Goal: Information Seeking & Learning: Learn about a topic

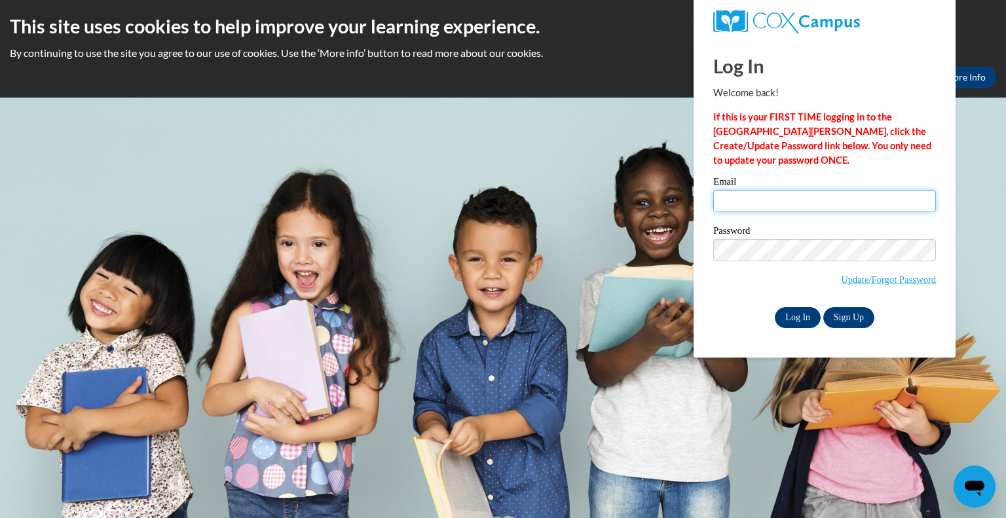
type input "stacy.mclellan@wfbschools.com"
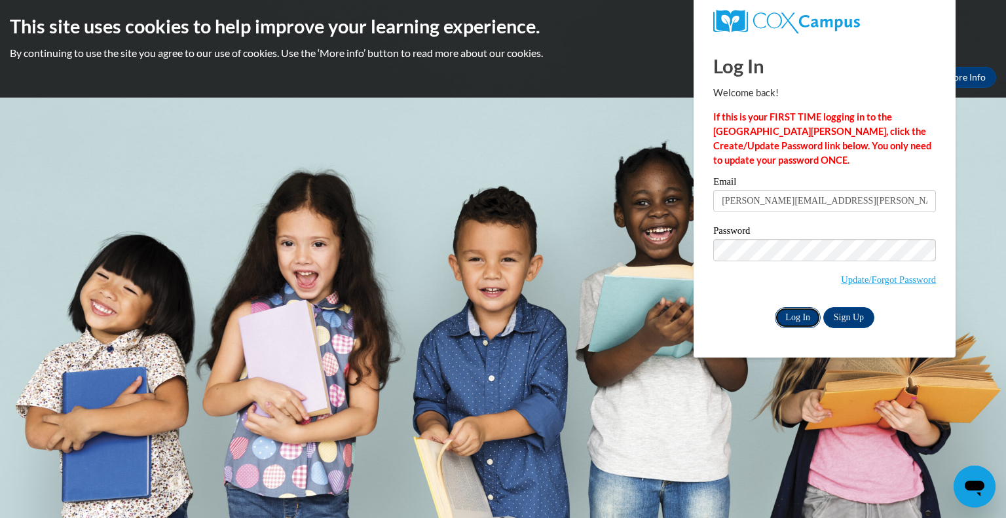
click at [806, 318] on input "Log In" at bounding box center [798, 317] width 46 height 21
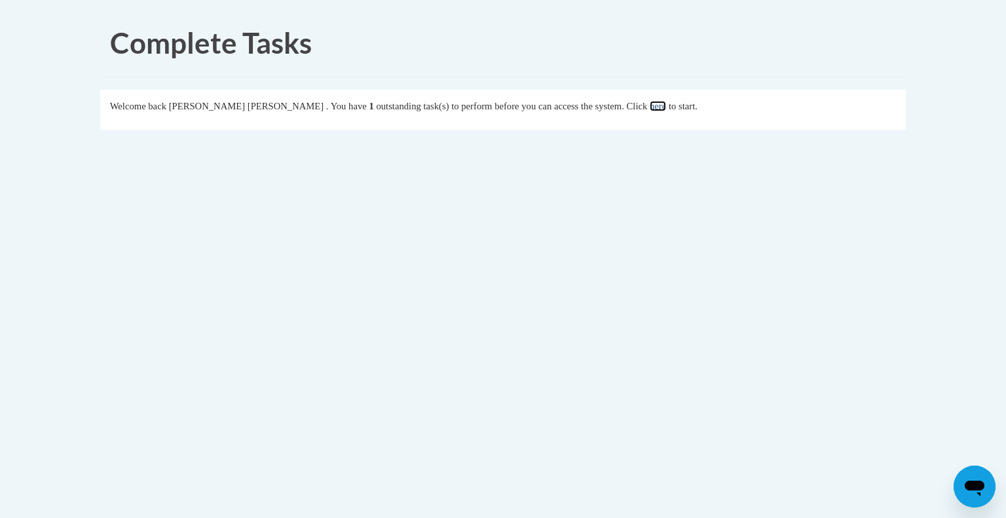
click at [666, 106] on link "here" at bounding box center [658, 106] width 16 height 10
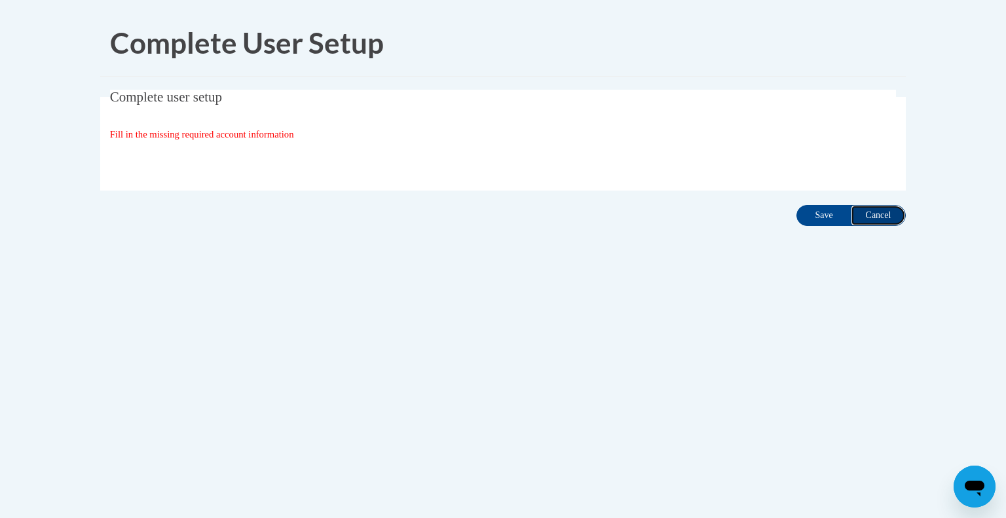
click at [887, 213] on input "Cancel" at bounding box center [878, 215] width 55 height 21
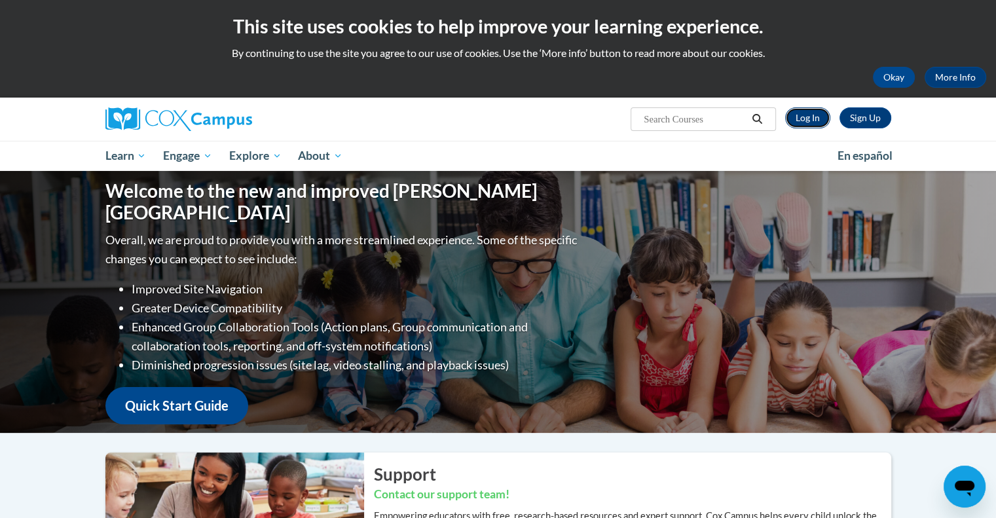
click at [809, 116] on link "Log In" at bounding box center [807, 117] width 45 height 21
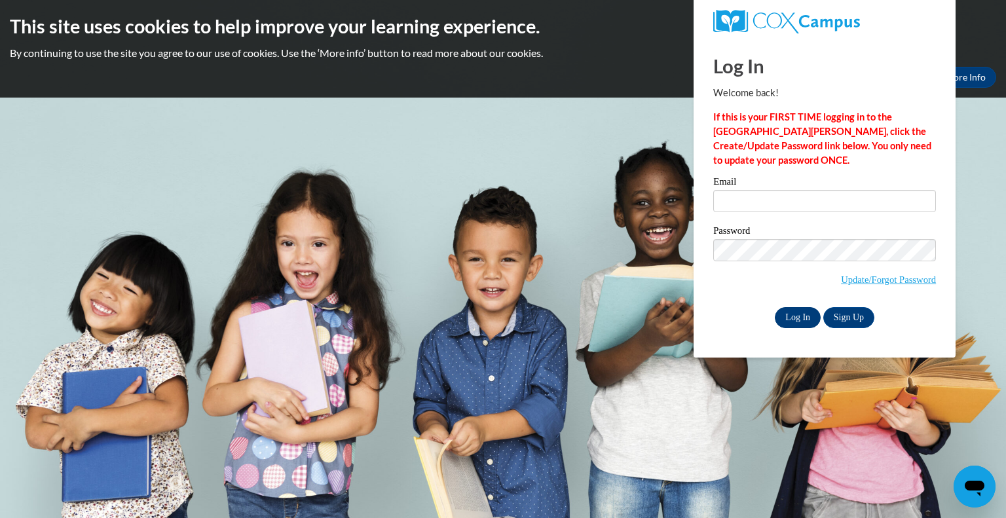
type input "stacy.mclellan@wfbschools.com"
click at [796, 315] on input "Log In" at bounding box center [798, 317] width 46 height 21
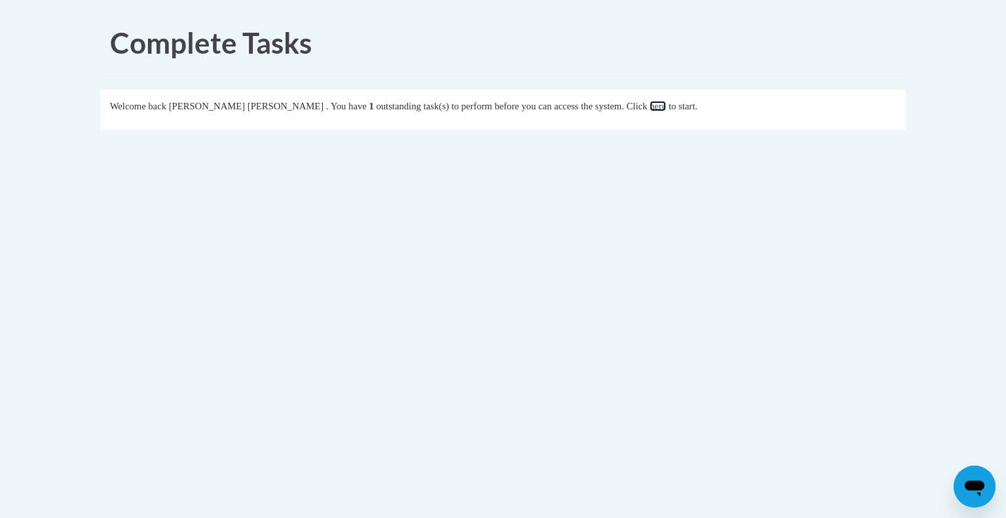
click at [666, 107] on link "here" at bounding box center [658, 106] width 16 height 10
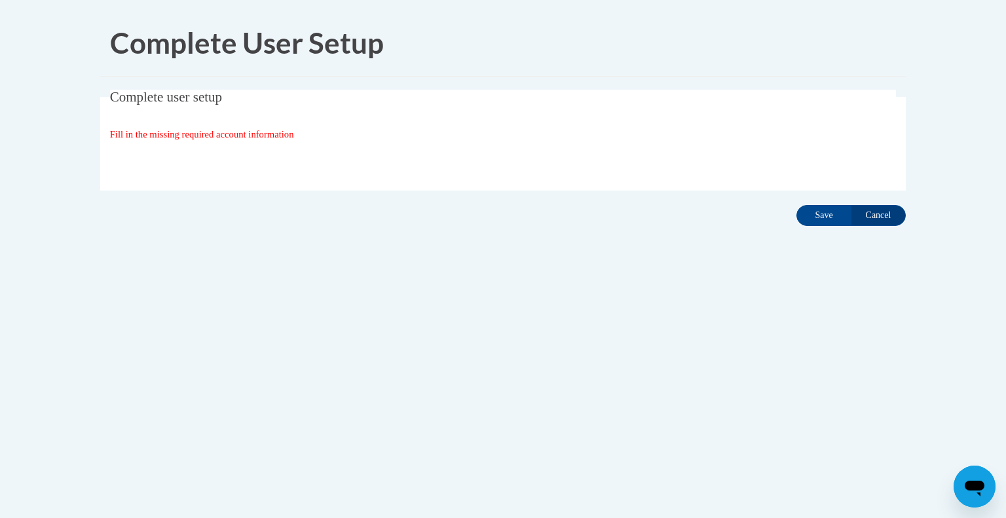
click at [280, 132] on span "Fill in the missing required account information" at bounding box center [202, 134] width 184 height 10
click at [253, 134] on span "Fill in the missing required account information" at bounding box center [202, 134] width 184 height 10
click at [831, 214] on input "Save" at bounding box center [823, 215] width 55 height 21
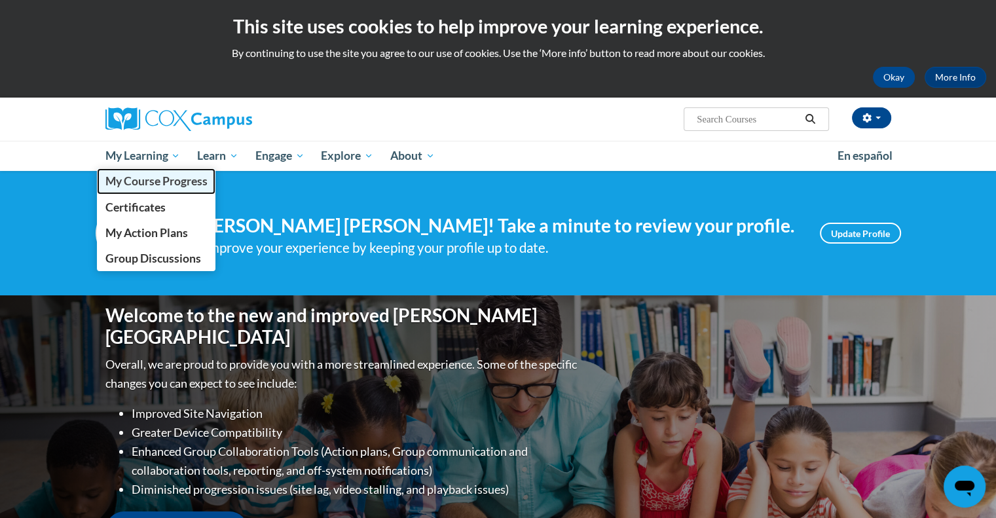
click at [137, 183] on span "My Course Progress" at bounding box center [156, 181] width 102 height 14
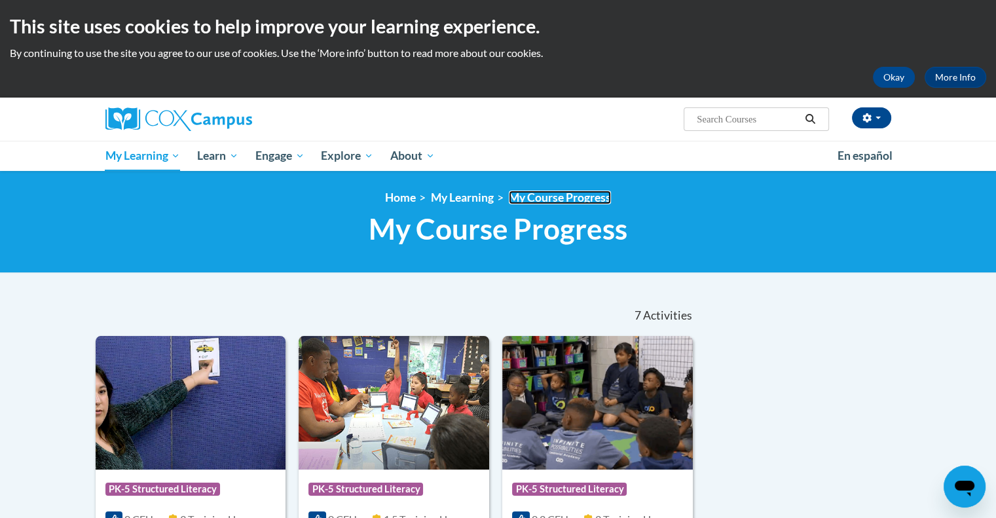
click at [584, 196] on link "My Course Progress" at bounding box center [560, 198] width 102 height 14
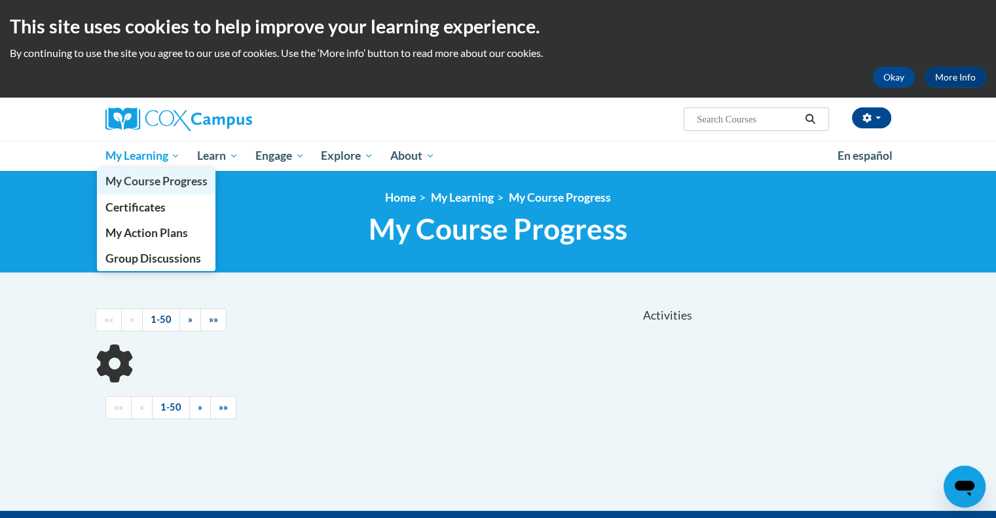
click at [138, 183] on span "My Course Progress" at bounding box center [156, 181] width 102 height 14
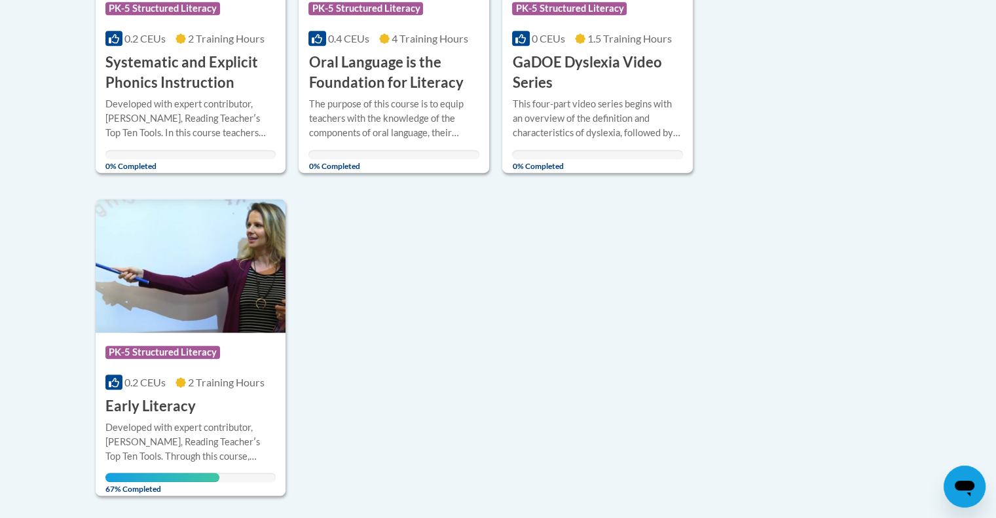
scroll to position [851, 0]
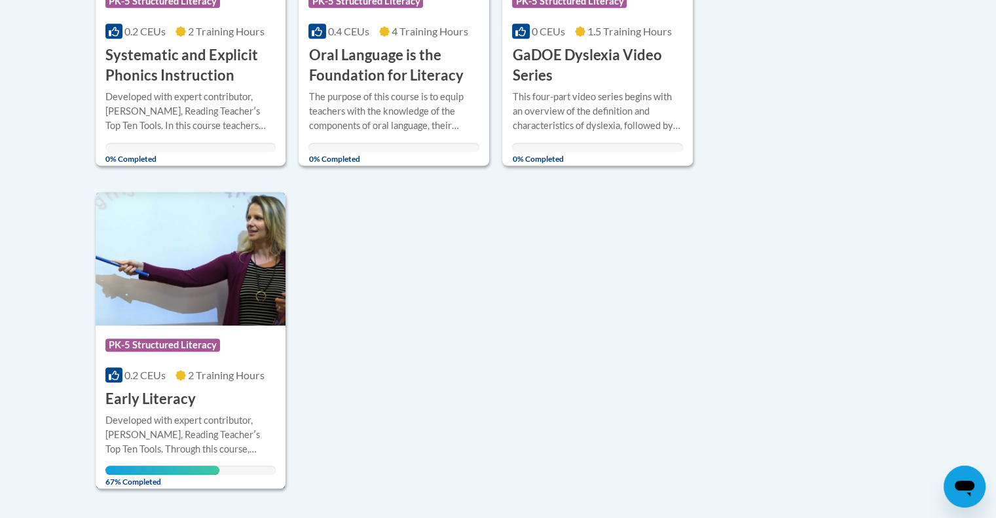
click at [176, 350] on span "PK-5 Structured Literacy" at bounding box center [162, 345] width 115 height 13
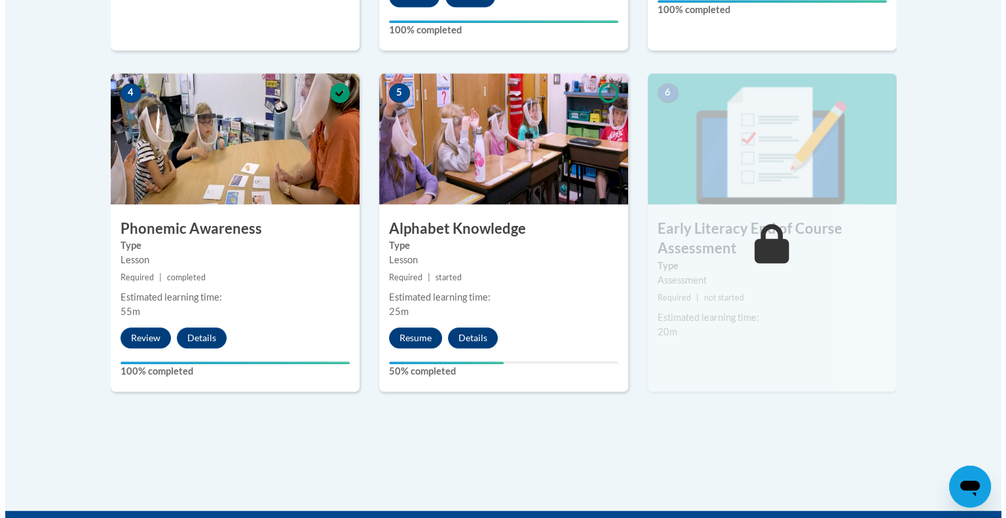
scroll to position [786, 0]
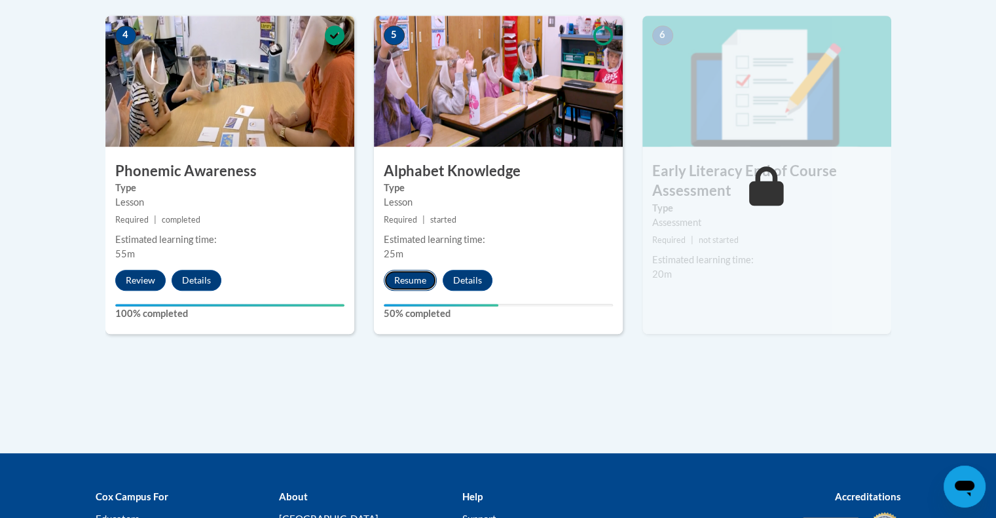
click at [422, 284] on button "Resume" at bounding box center [410, 280] width 53 height 21
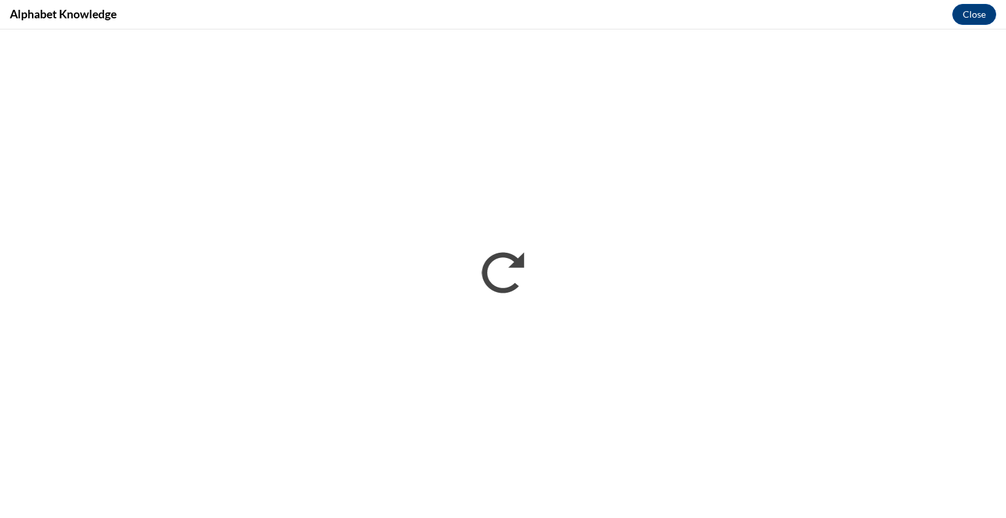
scroll to position [0, 0]
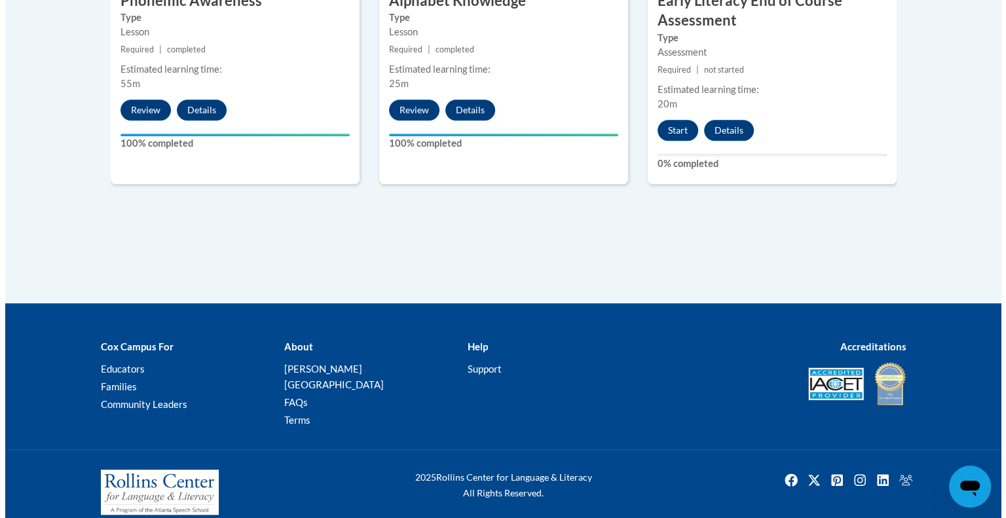
scroll to position [825, 0]
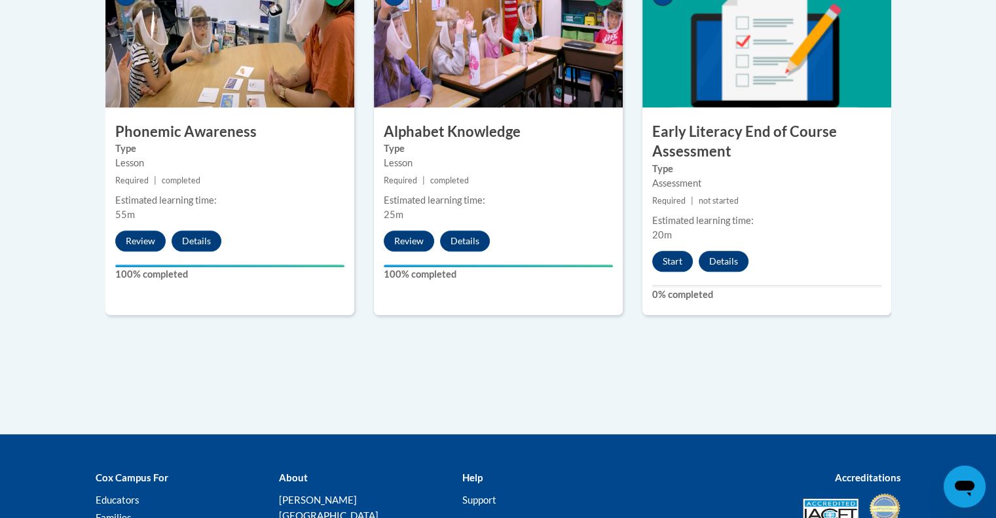
click at [722, 172] on label "Type" at bounding box center [766, 169] width 229 height 14
click at [668, 253] on button "Start" at bounding box center [672, 261] width 41 height 21
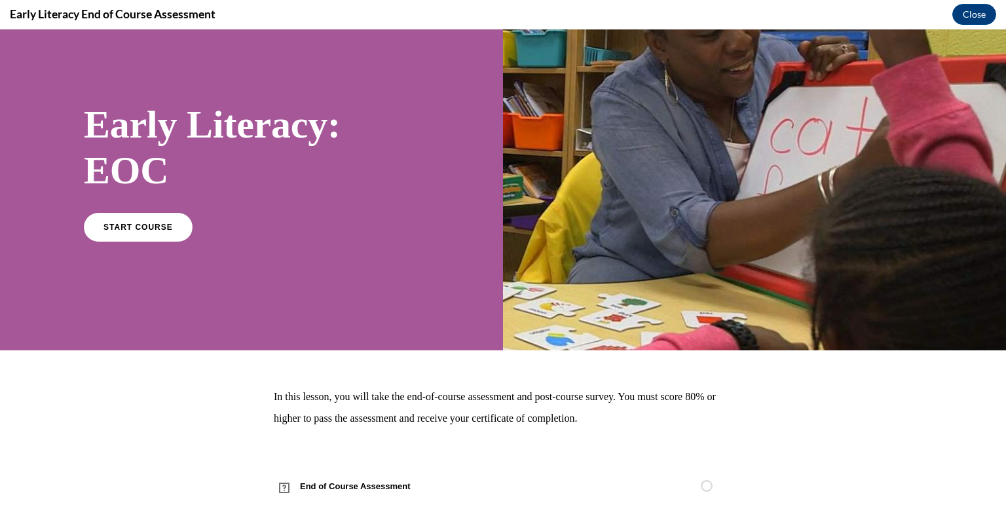
scroll to position [61, 0]
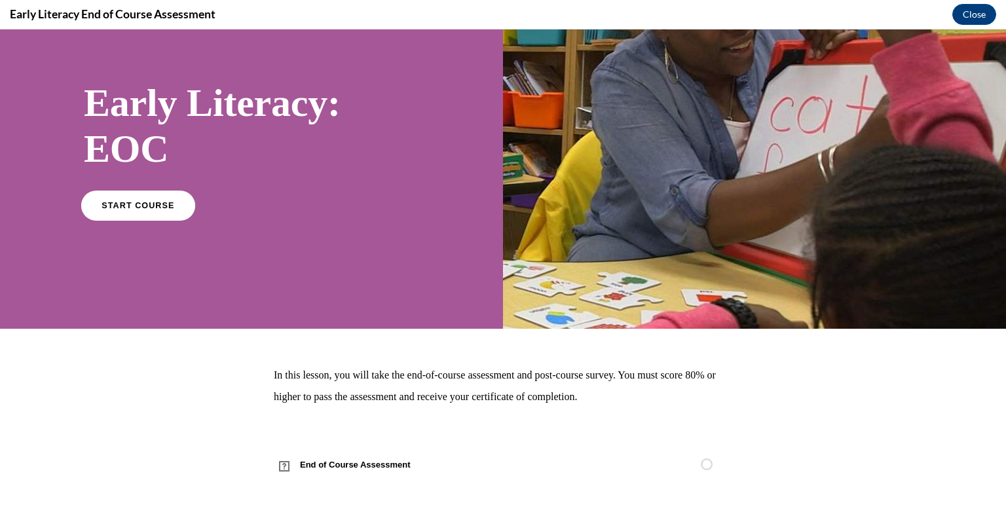
click at [143, 196] on link "START COURSE" at bounding box center [138, 205] width 114 height 30
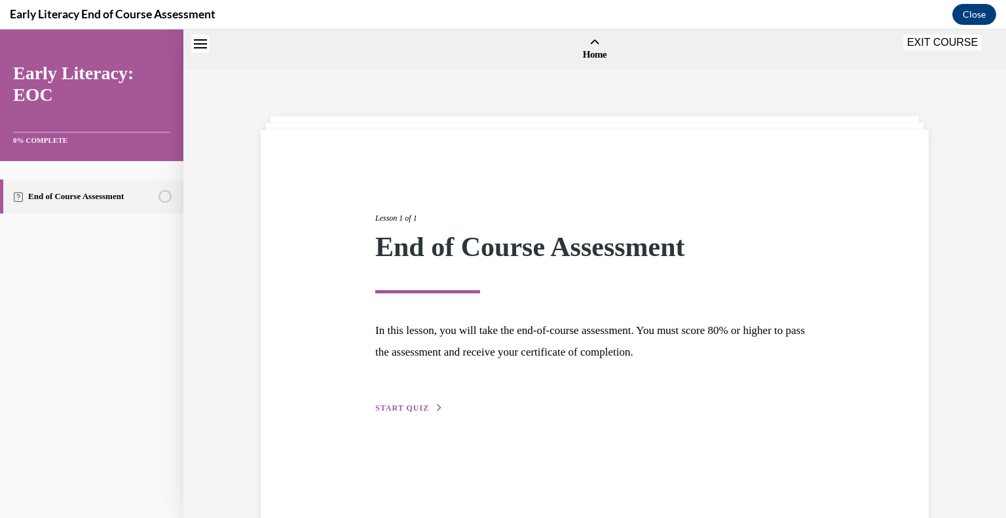
scroll to position [41, 0]
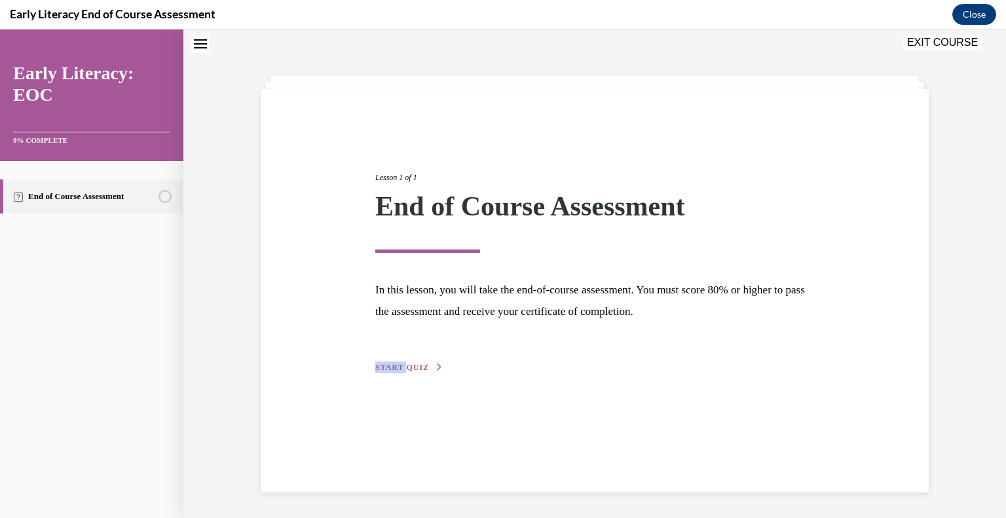
click at [401, 362] on div "Lesson 1 of 1 End of Course Assessment In this lesson, you will take the end-of…" at bounding box center [594, 257] width 458 height 233
click at [401, 367] on span "START QUIZ" at bounding box center [402, 367] width 54 height 9
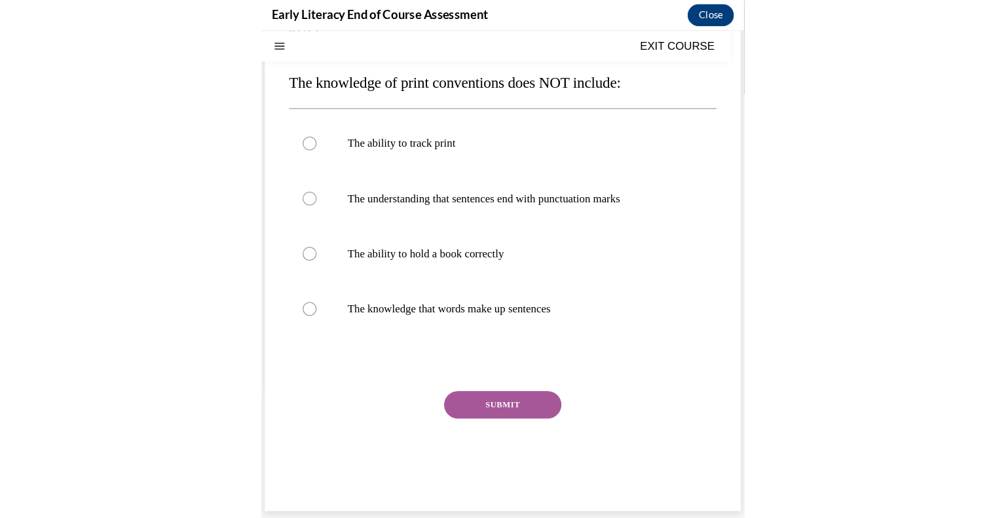
scroll to position [139, 0]
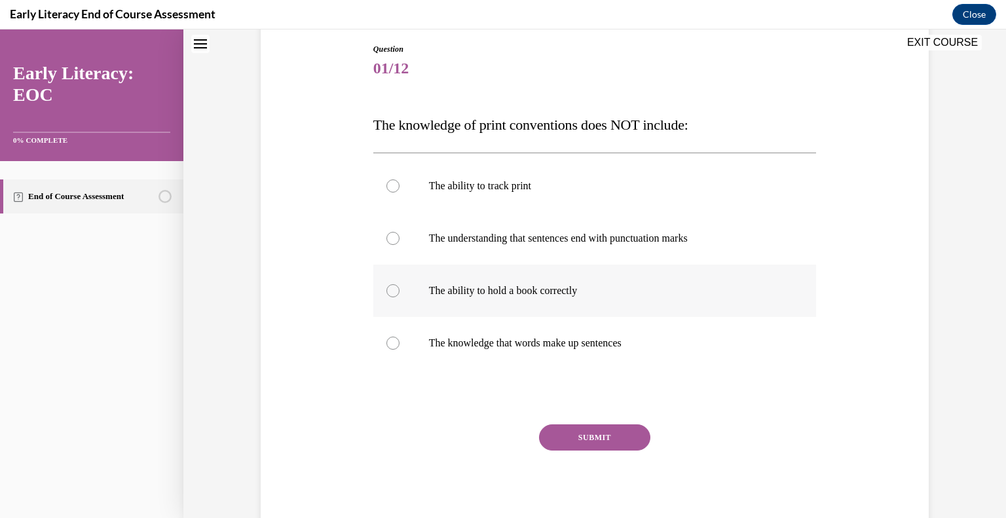
click at [387, 288] on div at bounding box center [392, 290] width 13 height 13
click at [589, 432] on button "SUBMIT" at bounding box center [594, 437] width 111 height 26
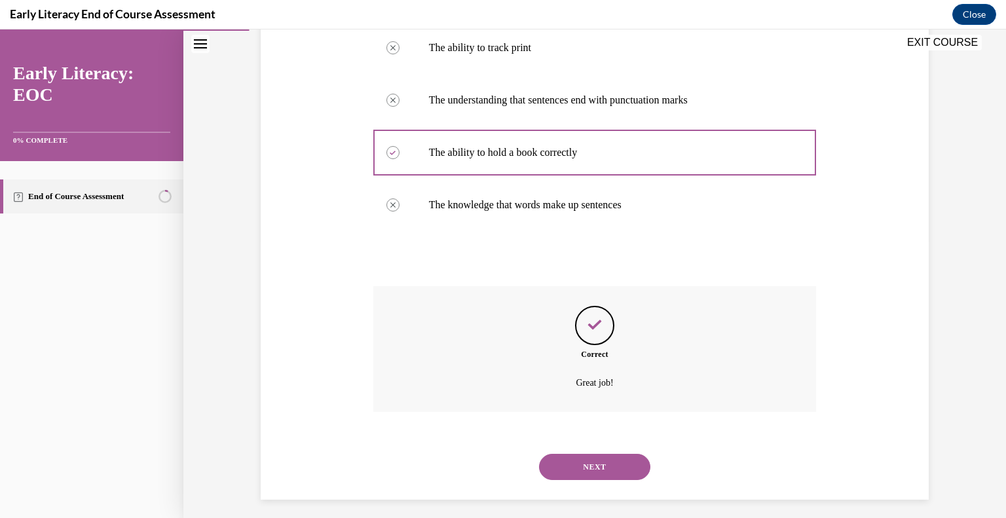
scroll to position [284, 0]
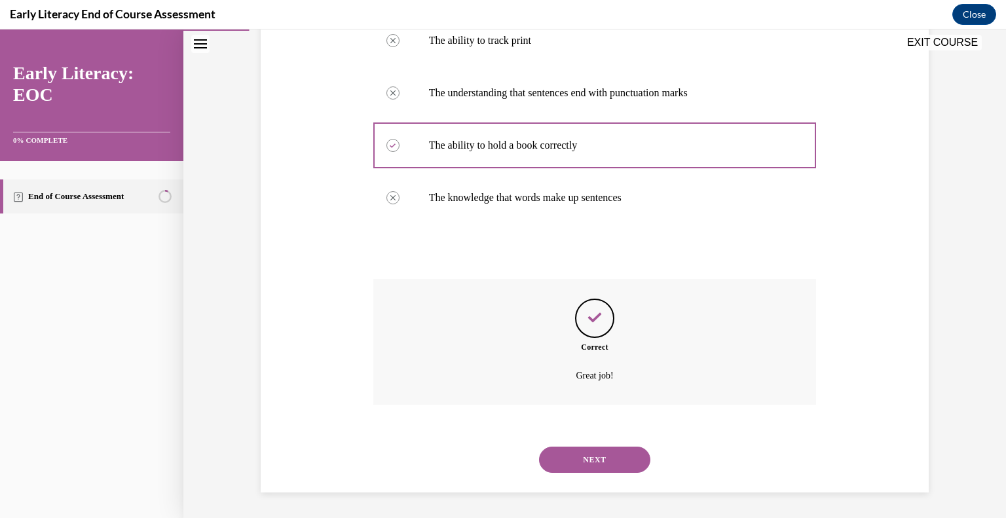
click at [604, 457] on button "NEXT" at bounding box center [594, 460] width 111 height 26
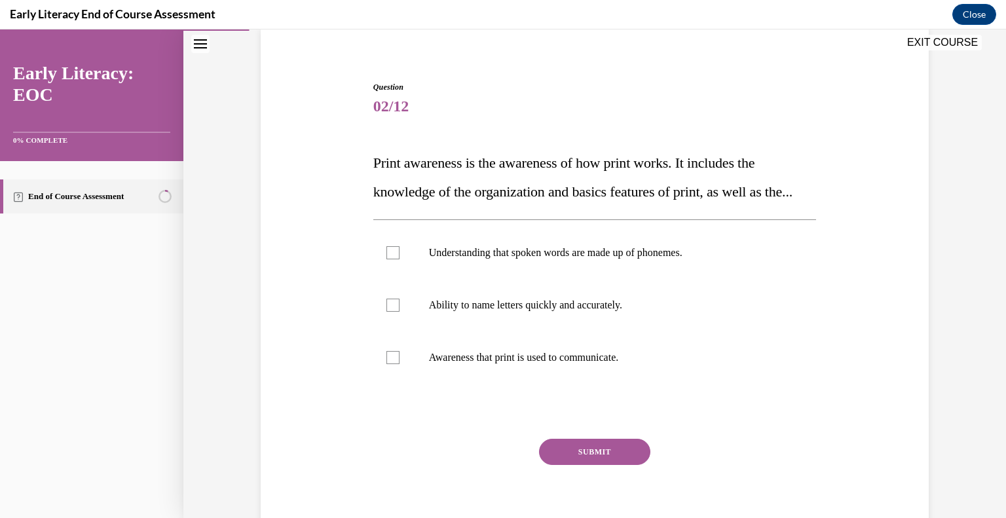
scroll to position [131, 0]
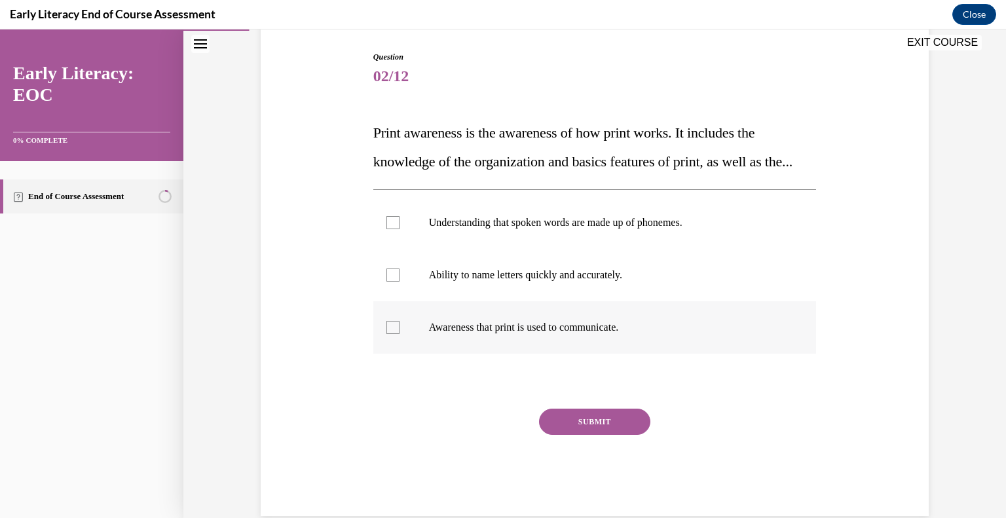
click at [386, 334] on div at bounding box center [392, 327] width 13 height 13
click at [608, 435] on button "SUBMIT" at bounding box center [594, 422] width 111 height 26
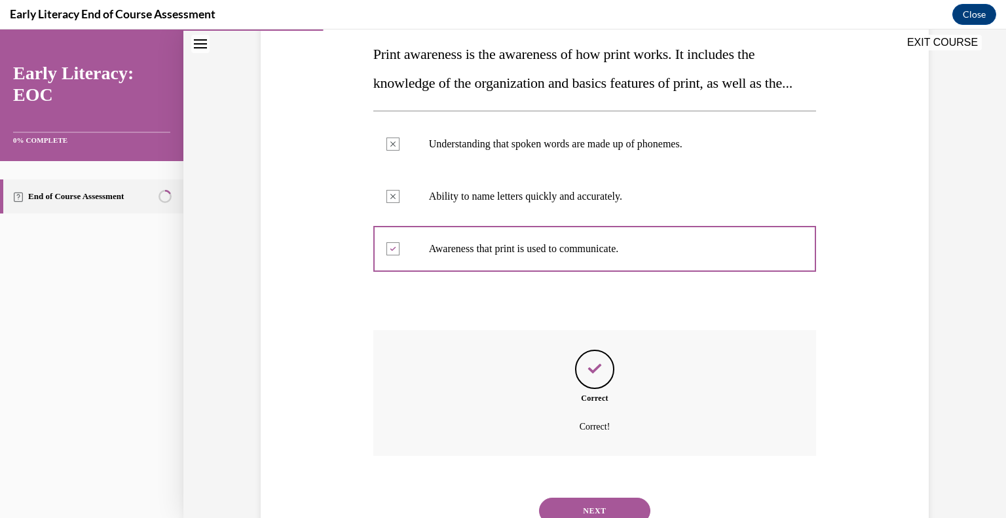
scroll to position [289, 0]
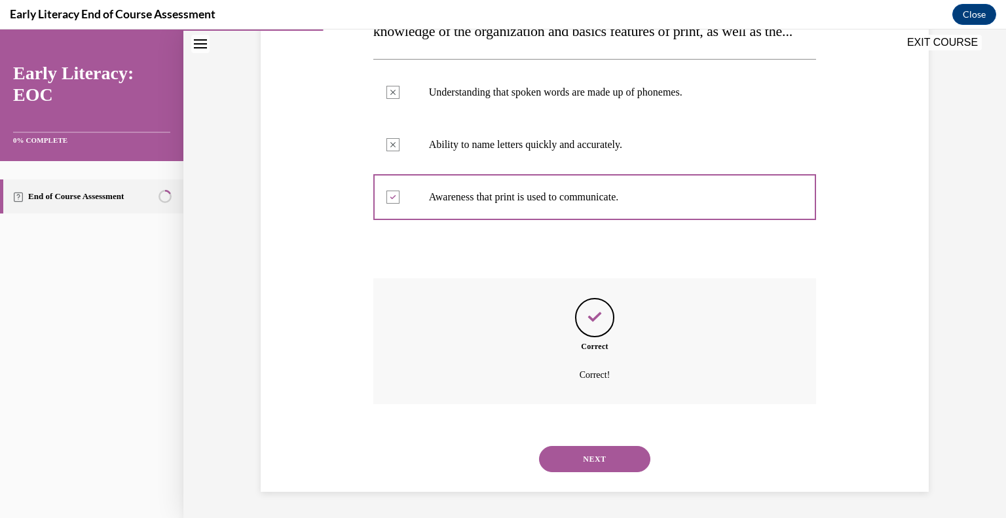
click at [610, 461] on button "NEXT" at bounding box center [594, 459] width 111 height 26
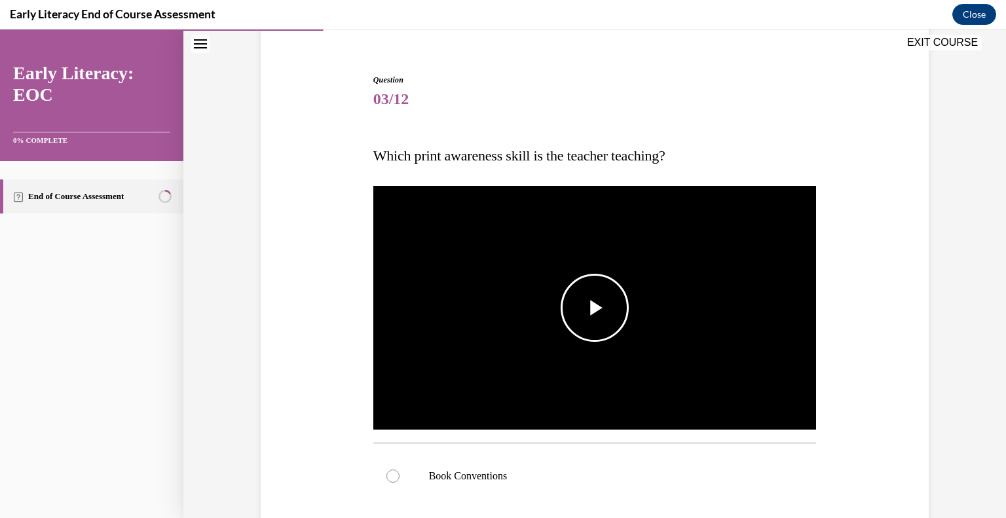
scroll to position [131, 0]
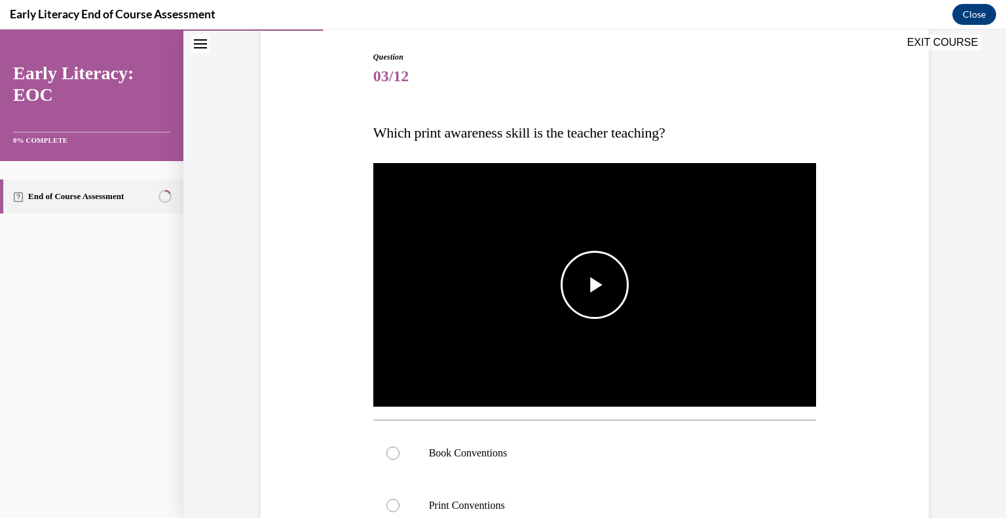
click at [595, 285] on span "Video player" at bounding box center [595, 285] width 0 height 0
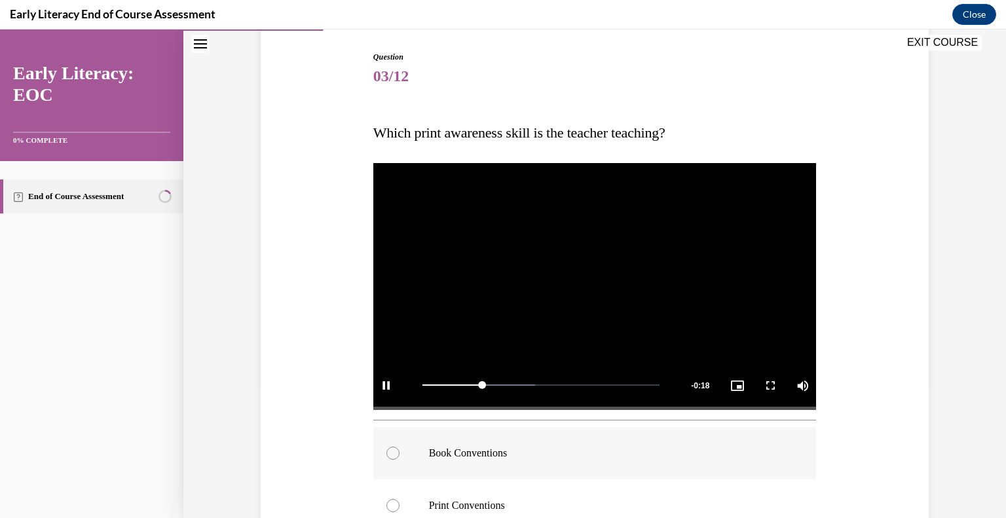
click at [386, 454] on div at bounding box center [392, 453] width 13 height 13
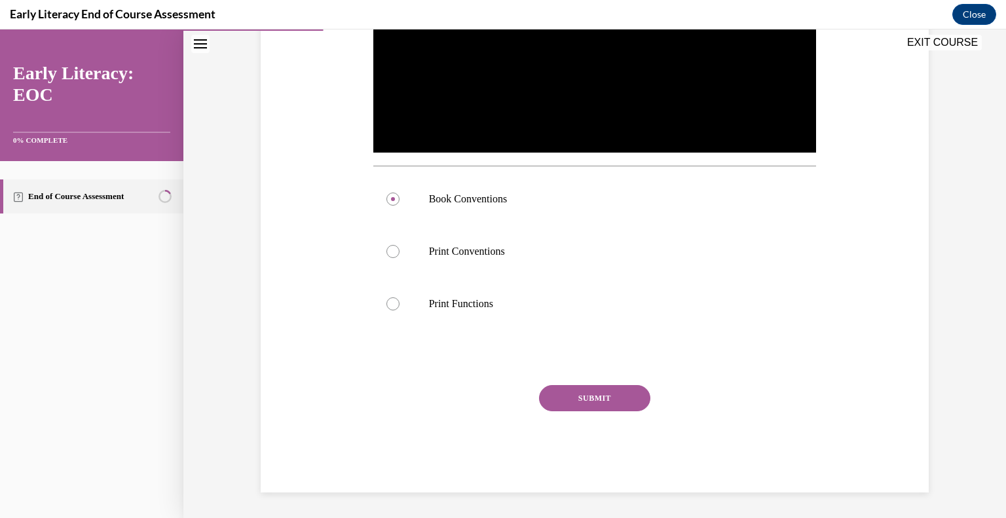
click at [582, 398] on button "SUBMIT" at bounding box center [594, 398] width 111 height 26
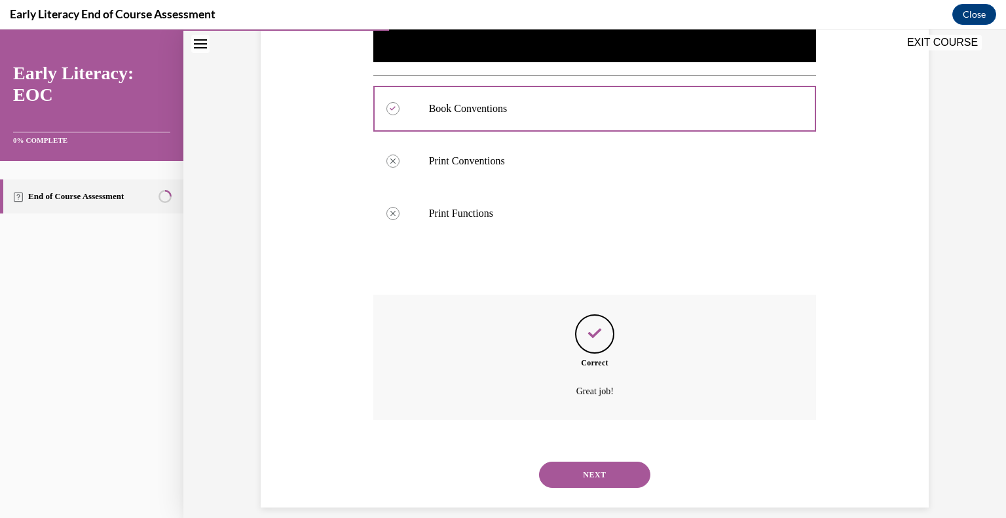
scroll to position [491, 0]
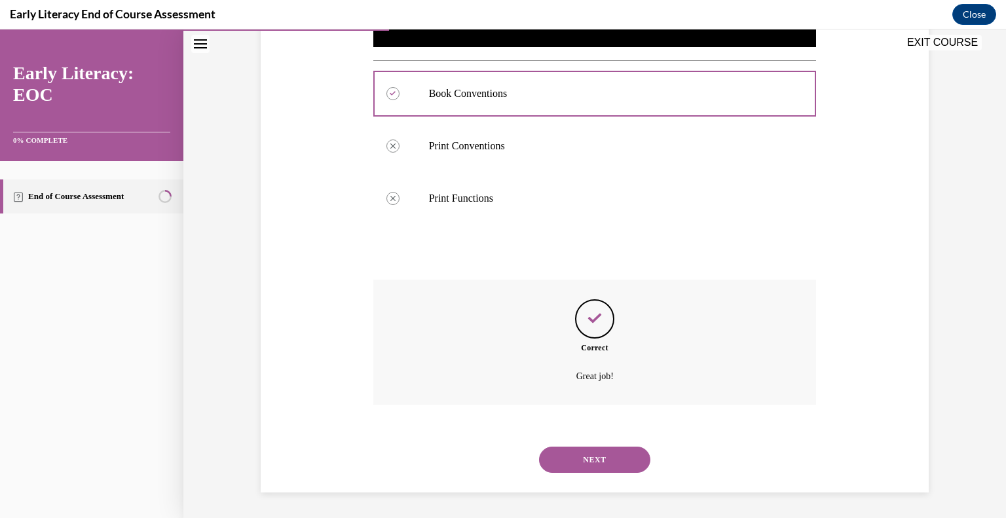
click at [598, 458] on button "NEXT" at bounding box center [594, 460] width 111 height 26
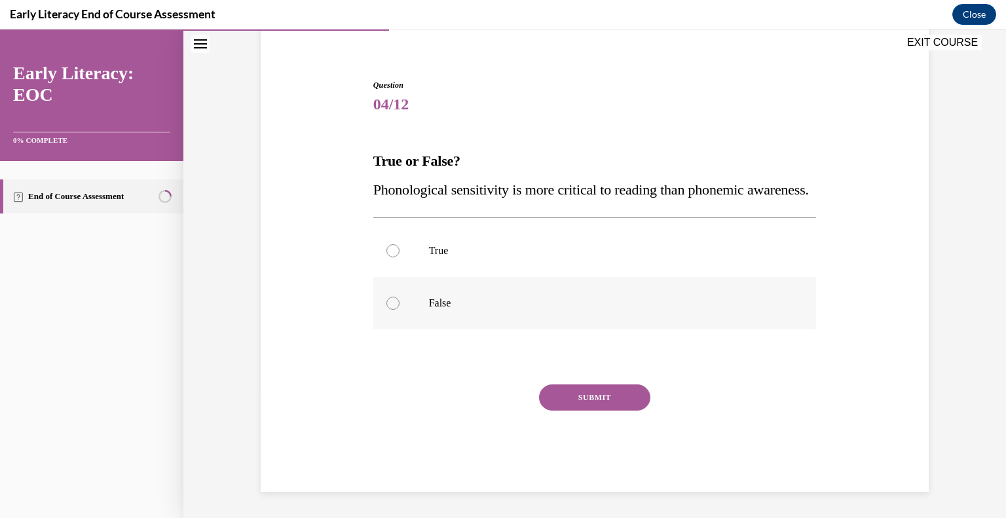
click at [386, 308] on div at bounding box center [392, 303] width 13 height 13
click at [598, 403] on button "SUBMIT" at bounding box center [594, 397] width 111 height 26
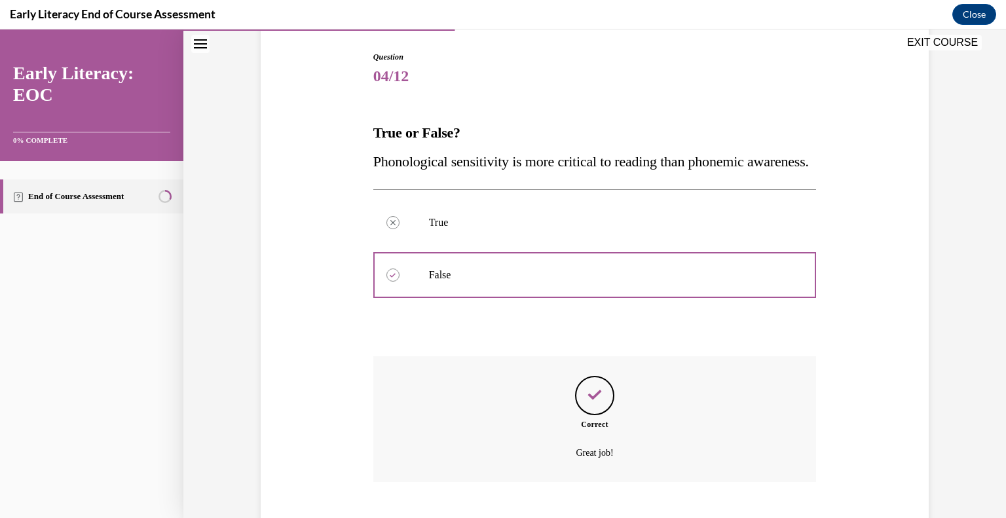
scroll to position [237, 0]
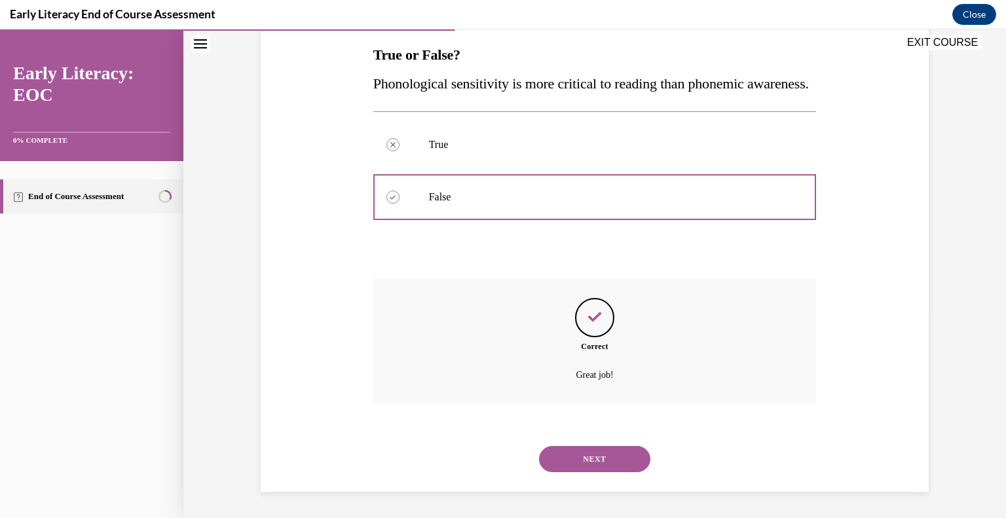
click at [589, 459] on button "NEXT" at bounding box center [594, 459] width 111 height 26
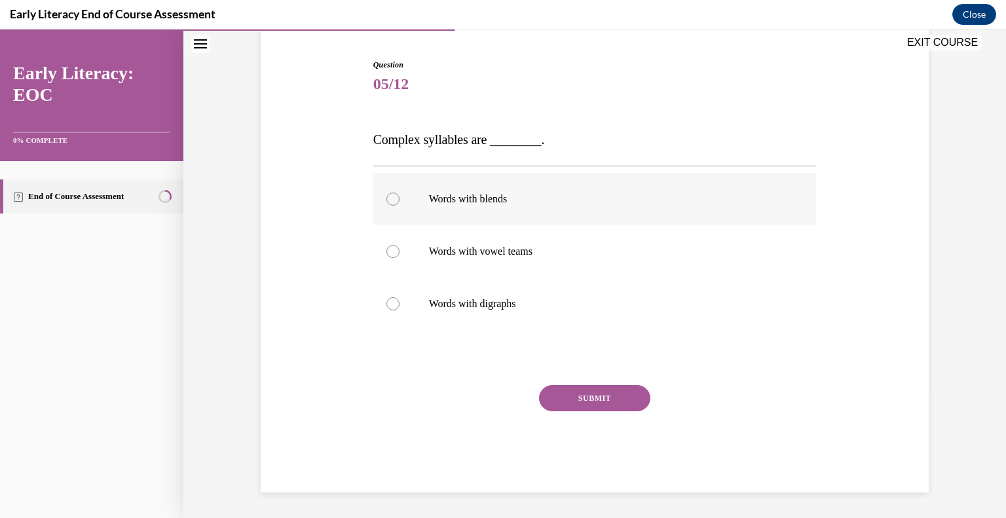
click at [381, 205] on div at bounding box center [594, 199] width 443 height 52
click at [603, 401] on button "SUBMIT" at bounding box center [594, 398] width 111 height 26
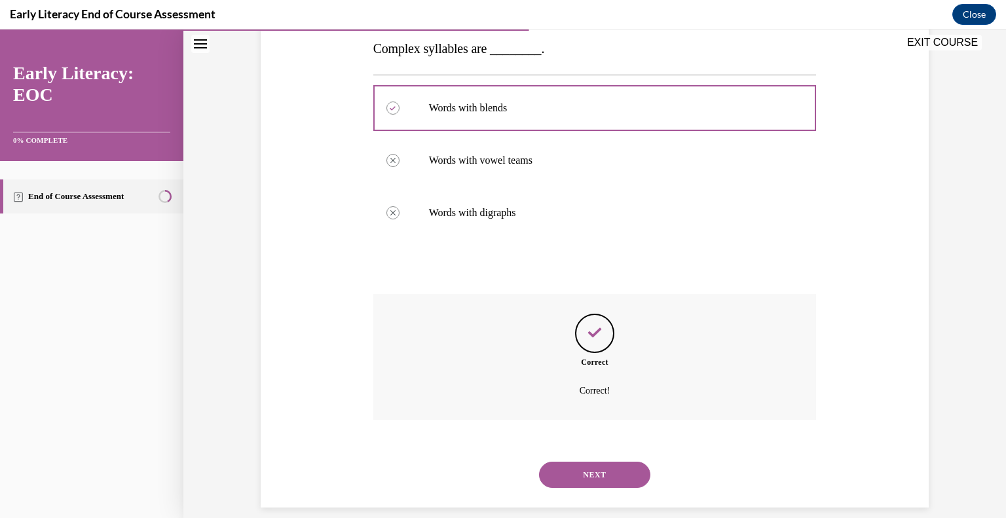
scroll to position [229, 0]
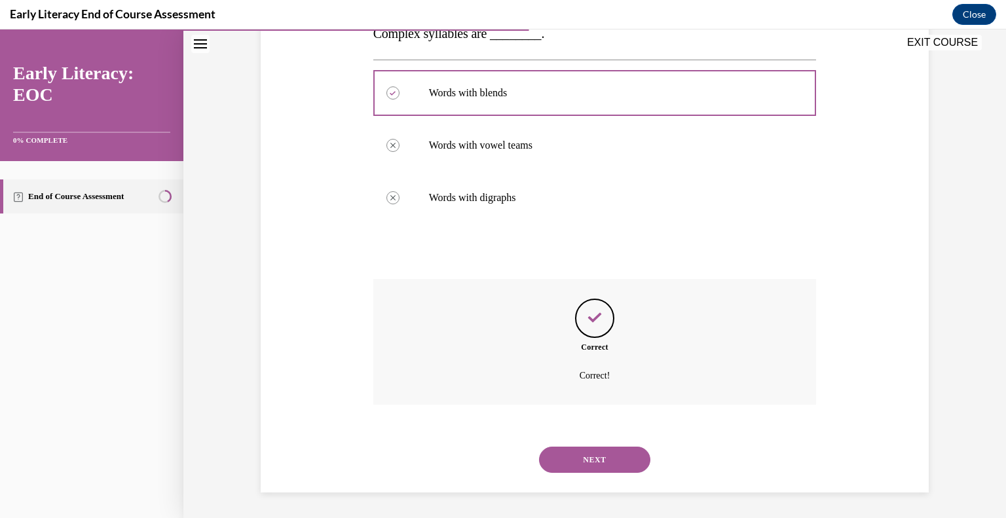
click at [568, 460] on button "NEXT" at bounding box center [594, 460] width 111 height 26
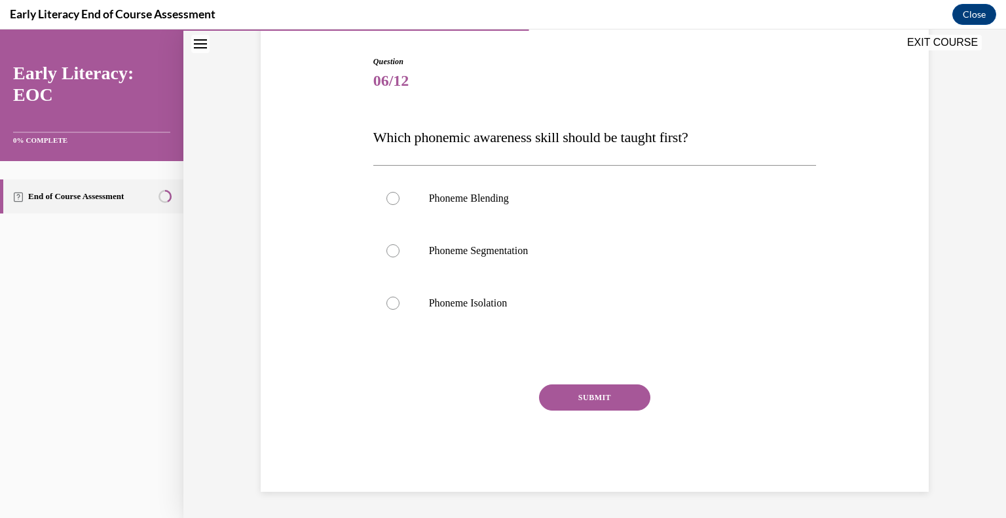
scroll to position [126, 0]
click at [390, 303] on div at bounding box center [392, 303] width 13 height 13
click at [573, 394] on button "SUBMIT" at bounding box center [594, 398] width 111 height 26
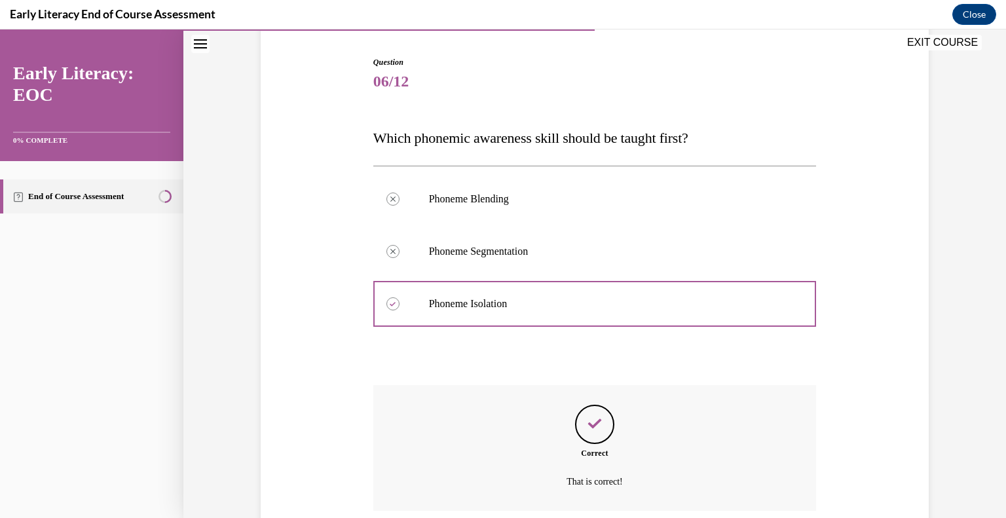
scroll to position [232, 0]
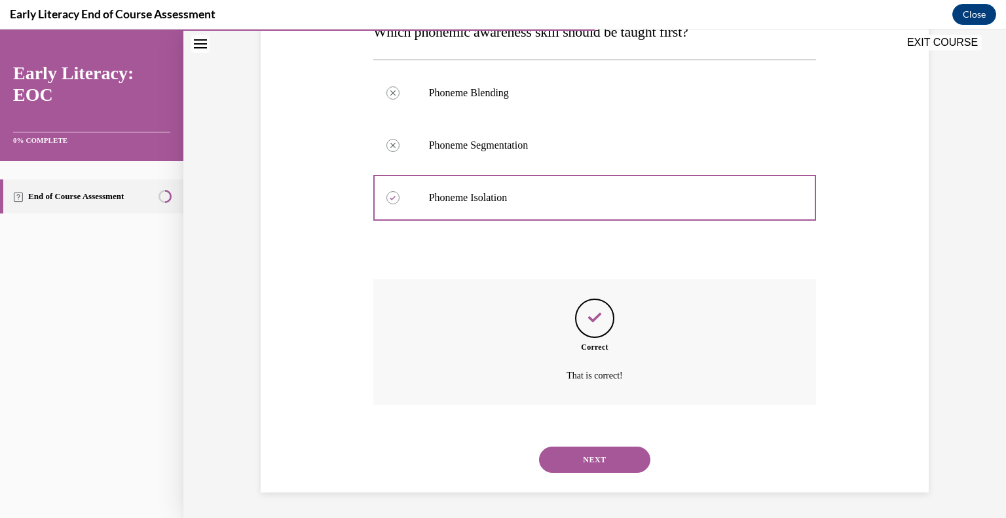
click at [584, 464] on button "NEXT" at bounding box center [594, 460] width 111 height 26
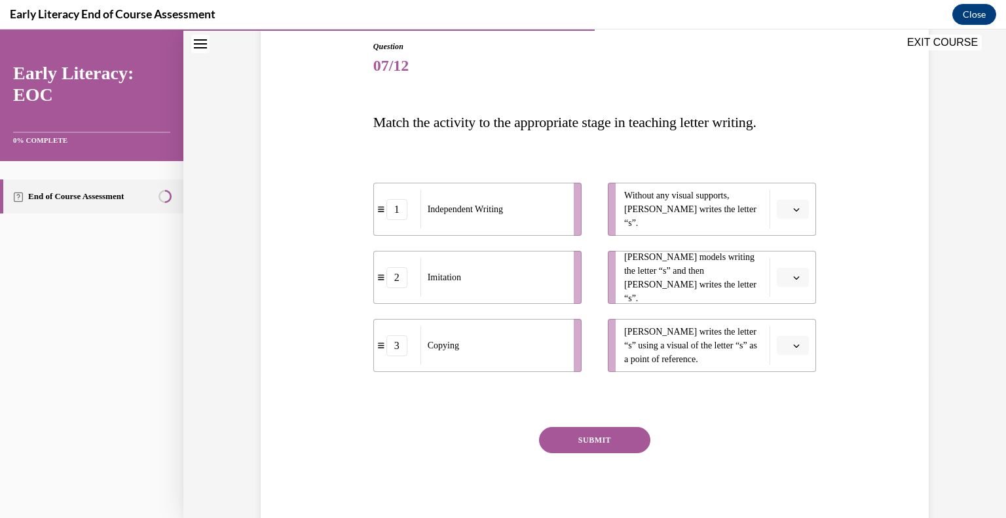
scroll to position [183, 0]
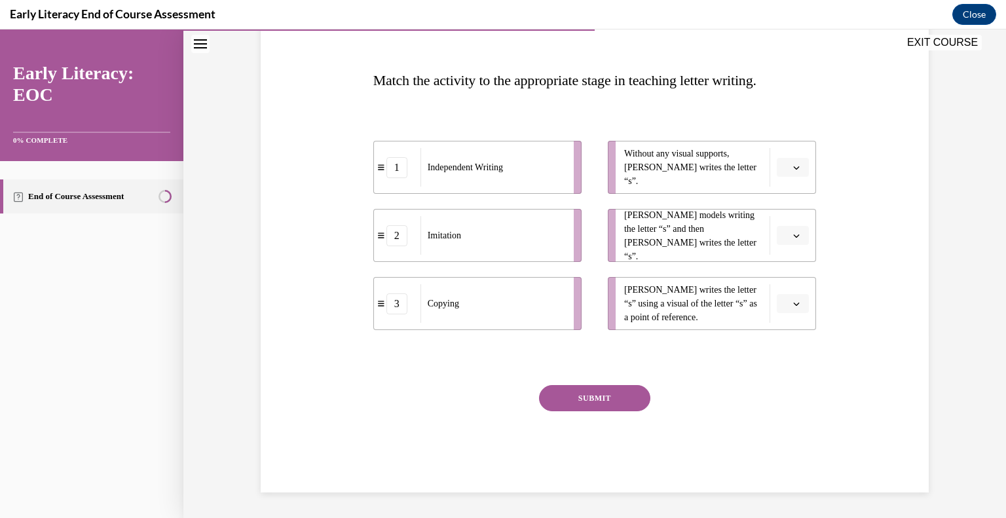
click at [792, 163] on span "button" at bounding box center [796, 167] width 9 height 9
click at [780, 243] on div "2" at bounding box center [786, 248] width 33 height 26
click at [793, 234] on icon "button" at bounding box center [796, 236] width 7 height 7
click at [792, 344] on div "3" at bounding box center [786, 342] width 33 height 26
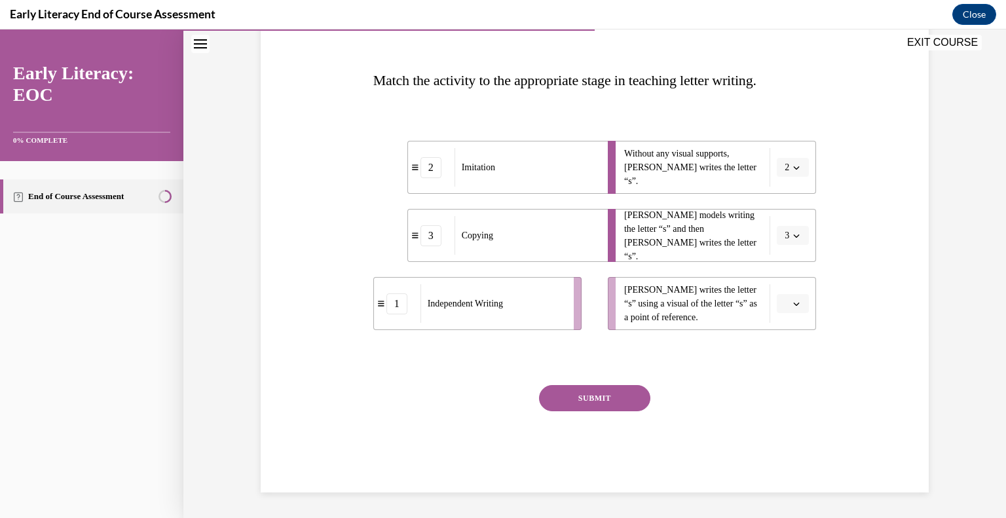
click at [793, 305] on icon "button" at bounding box center [796, 304] width 7 height 7
click at [791, 351] on div "1" at bounding box center [786, 358] width 33 height 26
click at [793, 167] on icon "button" at bounding box center [796, 167] width 7 height 7
click at [779, 222] on span "1" at bounding box center [780, 222] width 5 height 10
click at [792, 235] on span "button" at bounding box center [796, 235] width 9 height 9
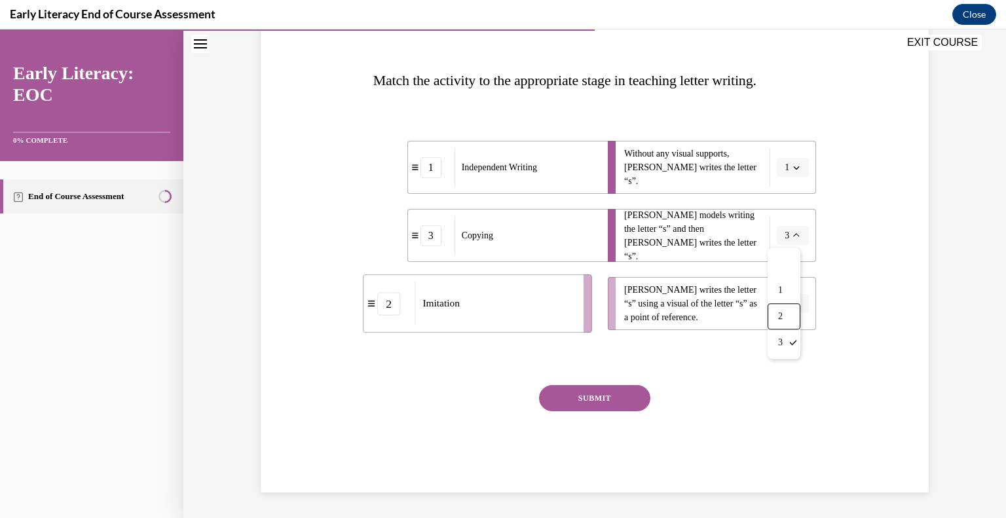
click at [775, 314] on div "2" at bounding box center [784, 316] width 33 height 26
click at [786, 307] on button "button" at bounding box center [793, 304] width 32 height 20
click at [793, 413] on div "3" at bounding box center [786, 411] width 33 height 26
click at [622, 405] on button "SUBMIT" at bounding box center [594, 398] width 111 height 26
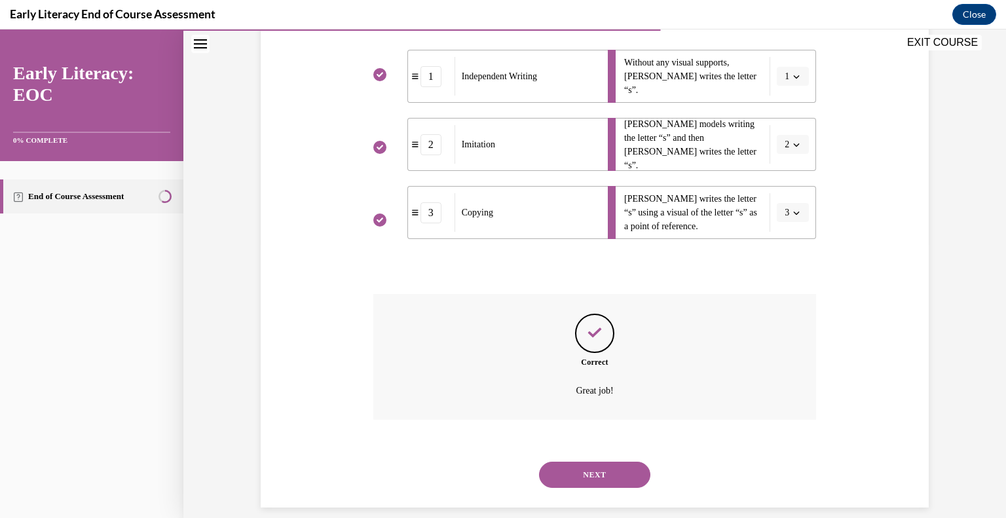
scroll to position [289, 0]
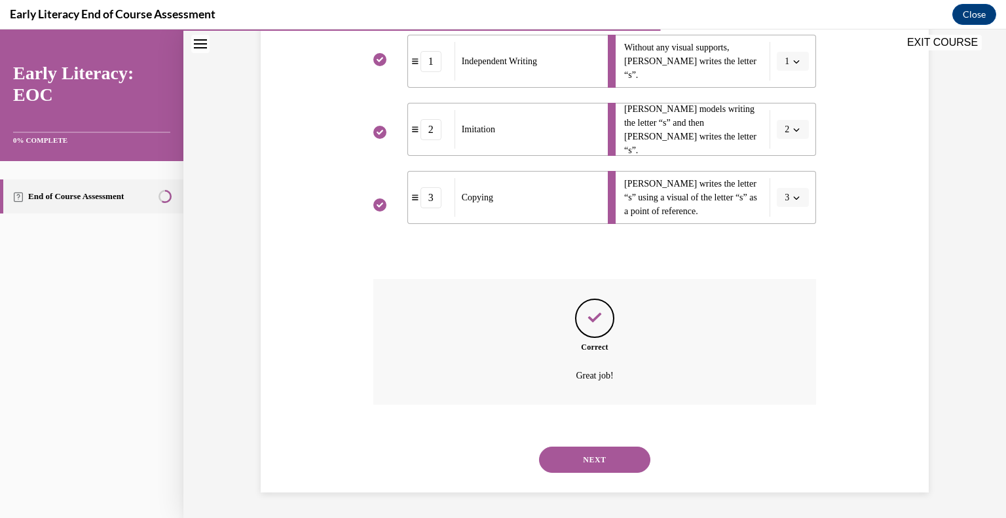
click at [620, 460] on button "NEXT" at bounding box center [594, 460] width 111 height 26
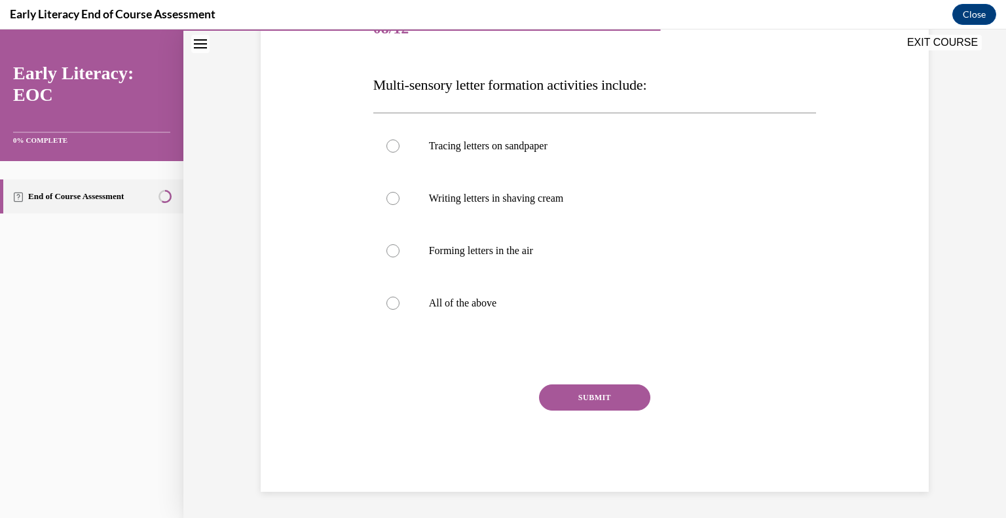
scroll to position [145, 0]
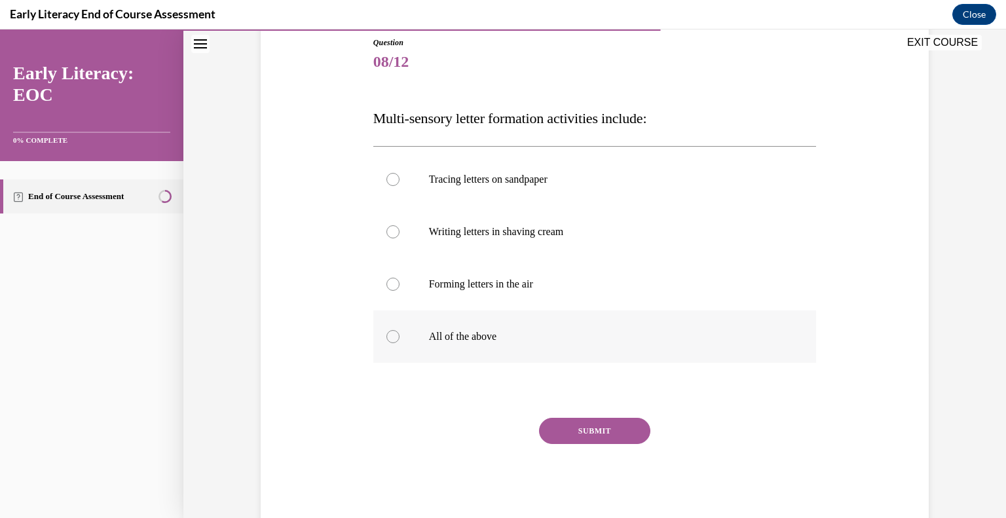
click at [388, 335] on div at bounding box center [392, 336] width 13 height 13
drag, startPoint x: 605, startPoint y: 424, endPoint x: 538, endPoint y: 387, distance: 76.2
click at [604, 424] on button "SUBMIT" at bounding box center [594, 431] width 111 height 26
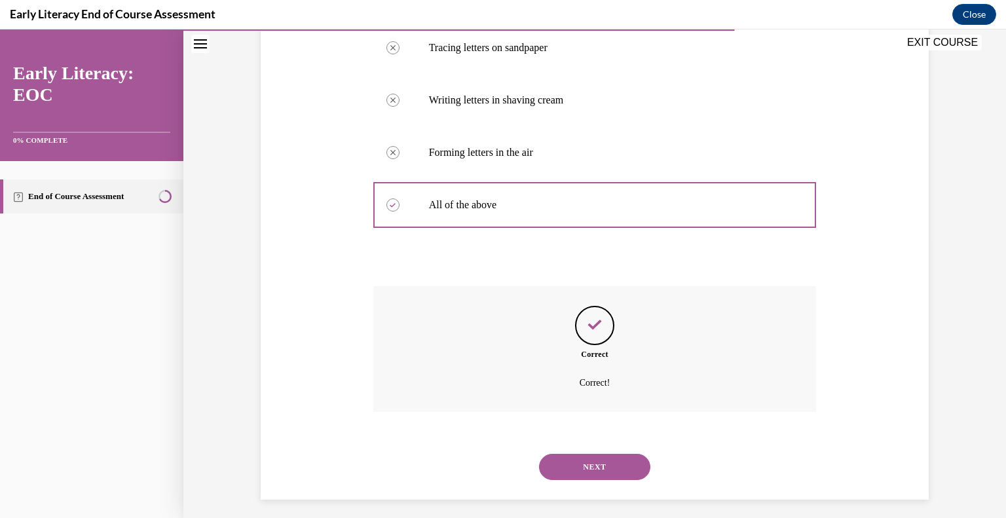
scroll to position [284, 0]
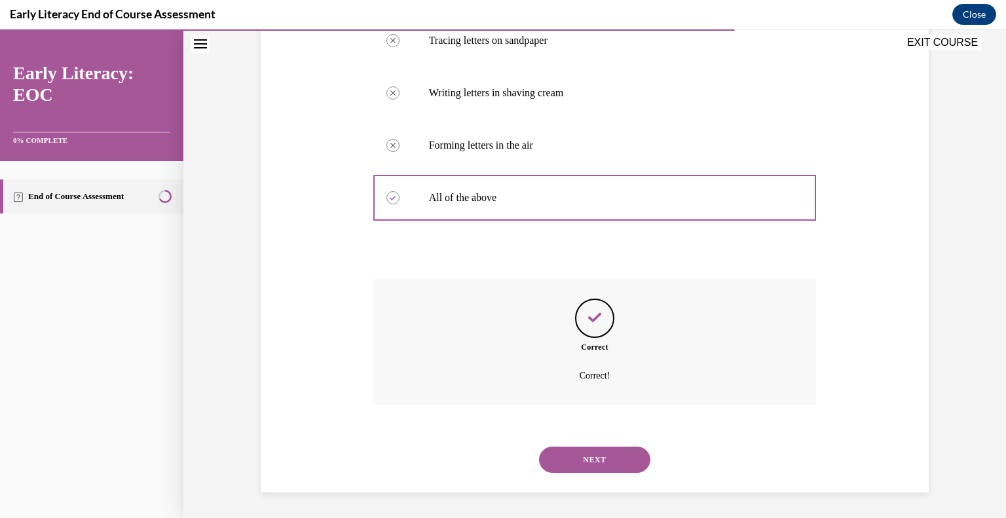
click at [572, 450] on button "NEXT" at bounding box center [594, 460] width 111 height 26
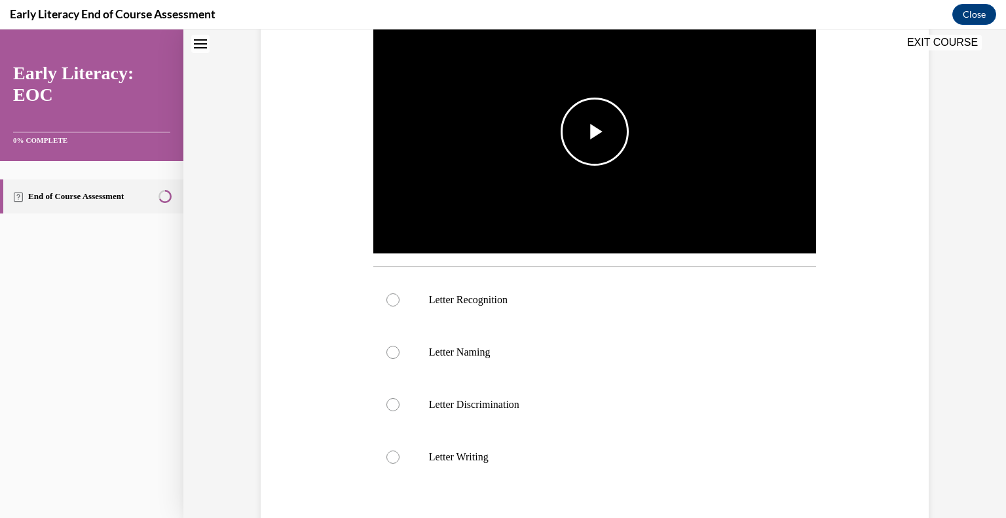
scroll to position [0, 0]
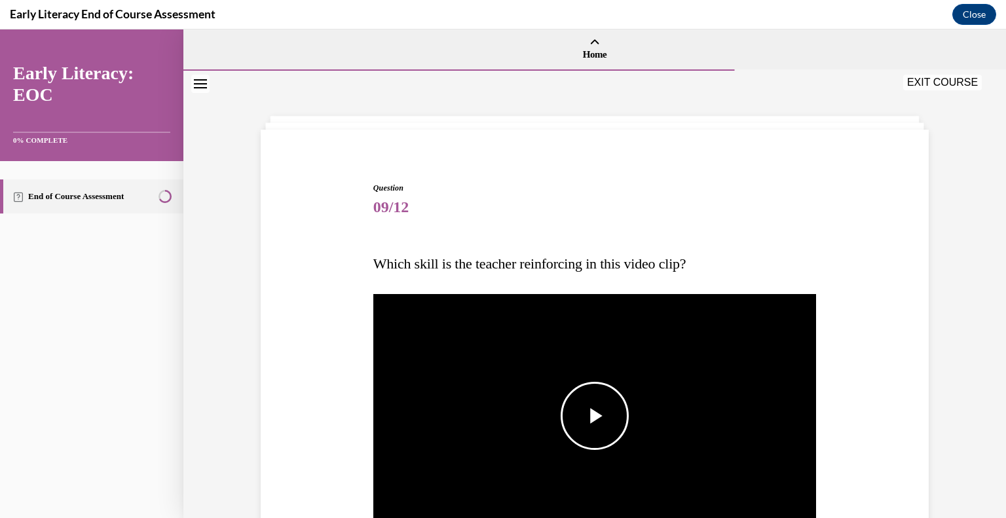
click at [595, 416] on span "Video player" at bounding box center [595, 416] width 0 height 0
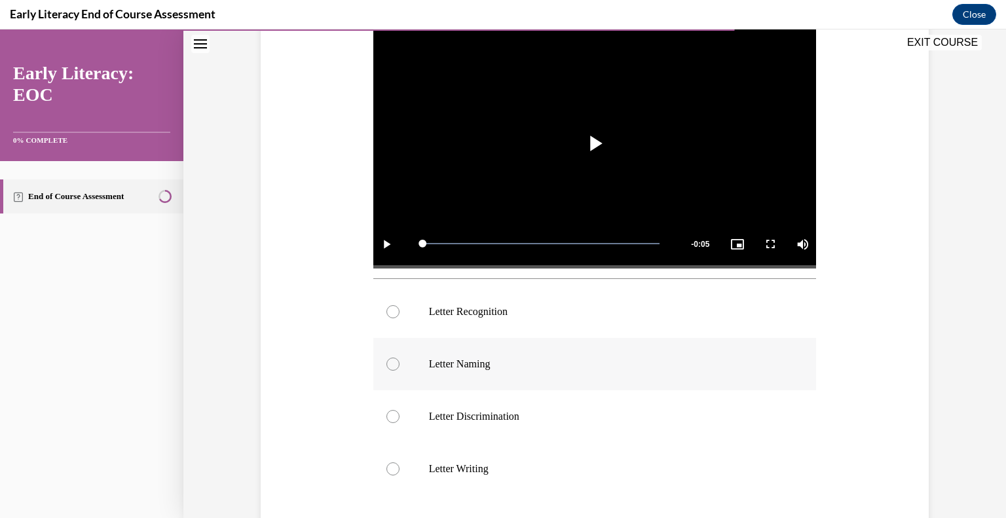
scroll to position [350, 0]
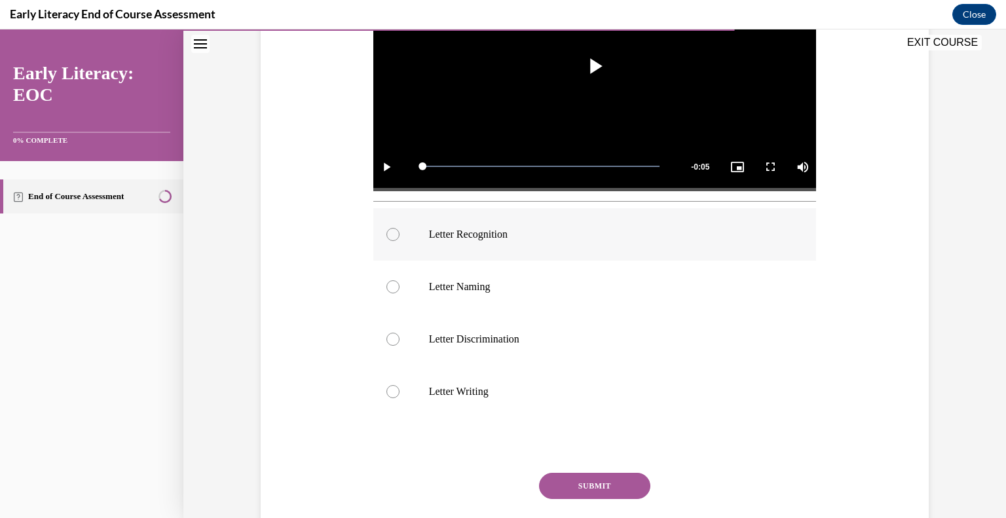
click at [388, 230] on div at bounding box center [392, 234] width 13 height 13
click at [612, 483] on button "SUBMIT" at bounding box center [594, 486] width 111 height 26
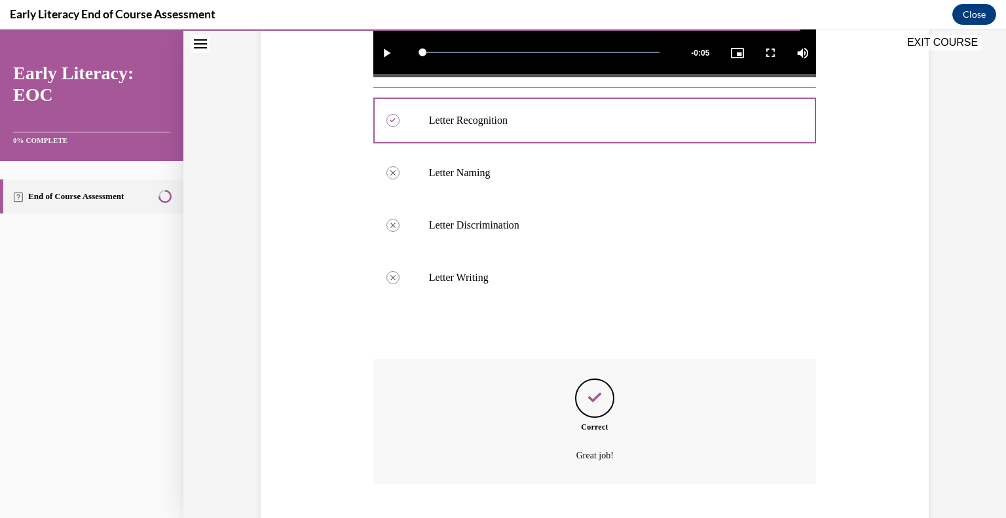
scroll to position [543, 0]
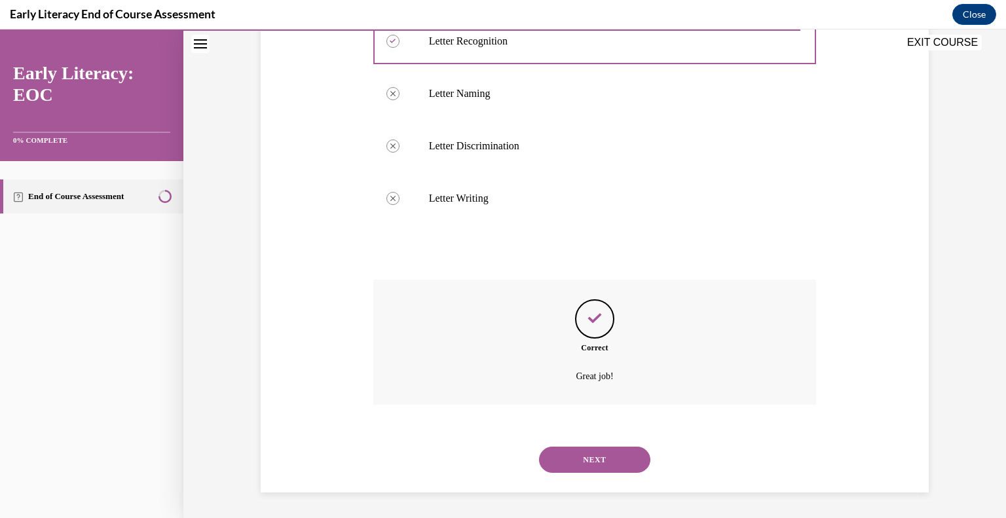
click at [572, 460] on button "NEXT" at bounding box center [594, 460] width 111 height 26
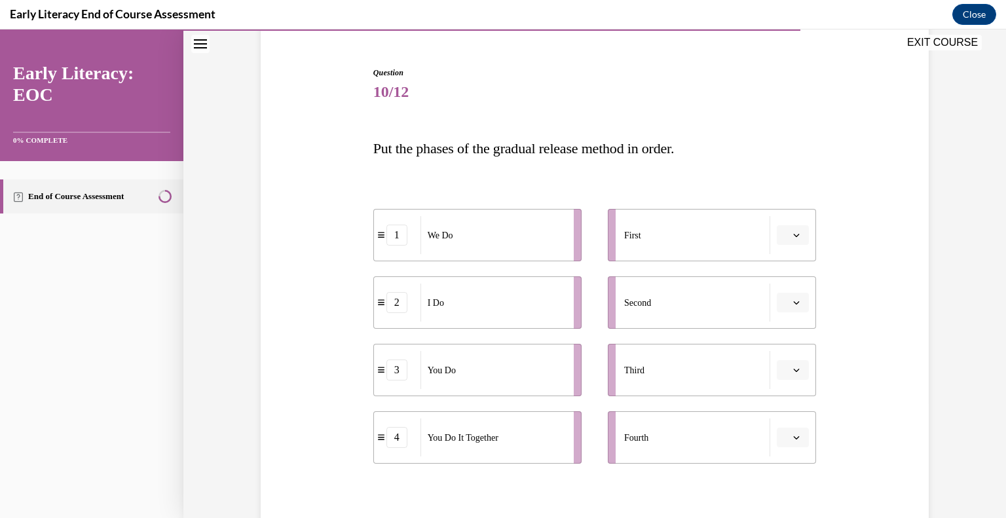
scroll to position [131, 0]
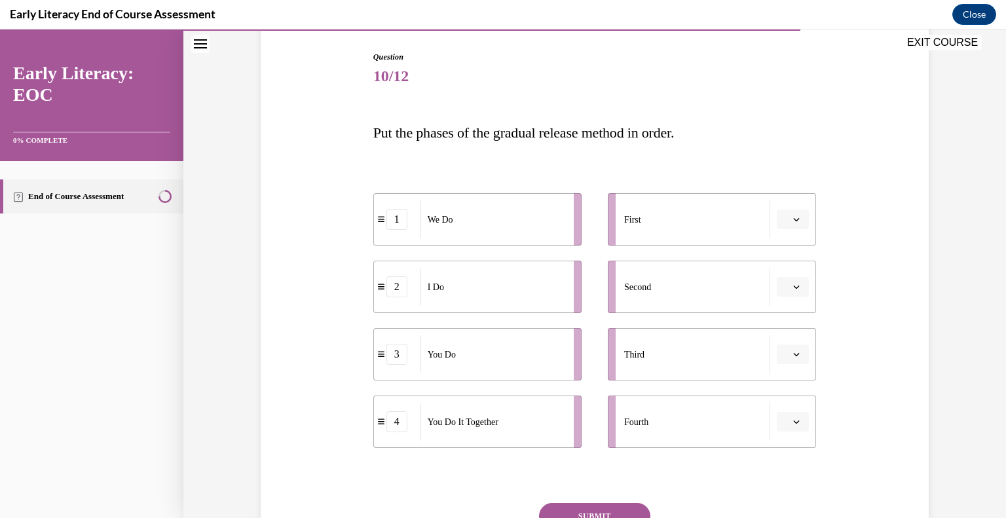
click at [793, 219] on icon "button" at bounding box center [796, 219] width 7 height 7
click at [788, 277] on div "1" at bounding box center [786, 275] width 33 height 26
click at [794, 219] on icon "button" at bounding box center [797, 219] width 6 height 3
click at [784, 297] on div "2" at bounding box center [784, 301] width 33 height 26
click at [793, 284] on icon "button" at bounding box center [796, 287] width 7 height 7
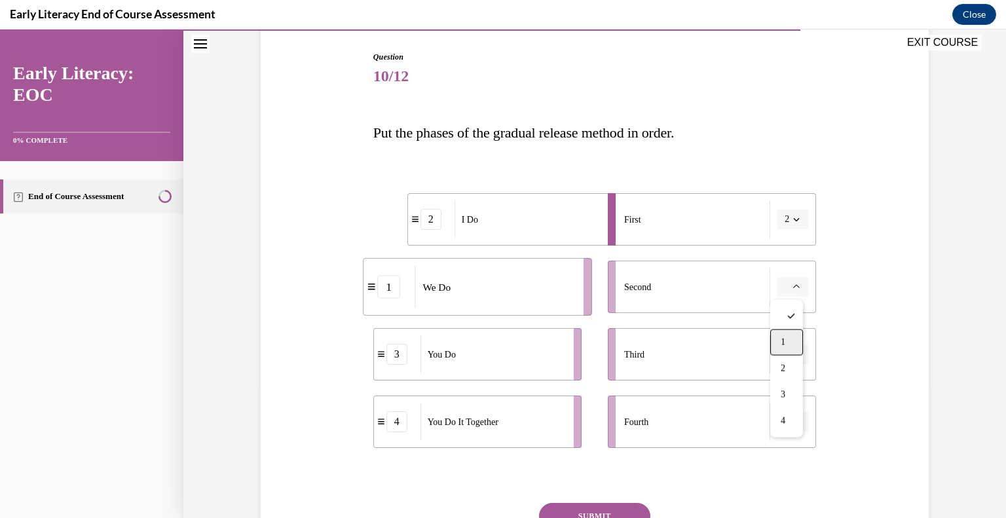
click at [784, 341] on span "1" at bounding box center [783, 342] width 5 height 10
click at [794, 355] on icon "button" at bounding box center [797, 354] width 6 height 3
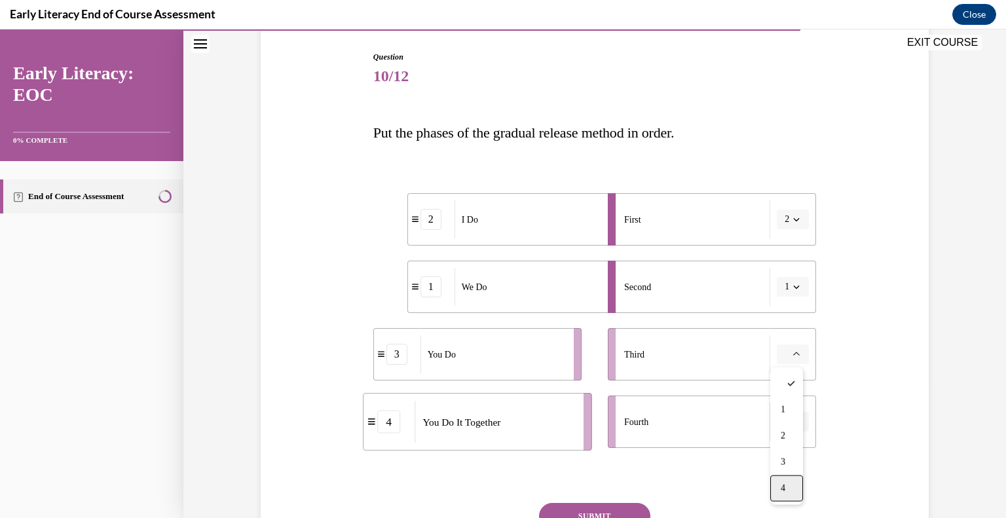
click at [775, 491] on div "4" at bounding box center [786, 488] width 33 height 26
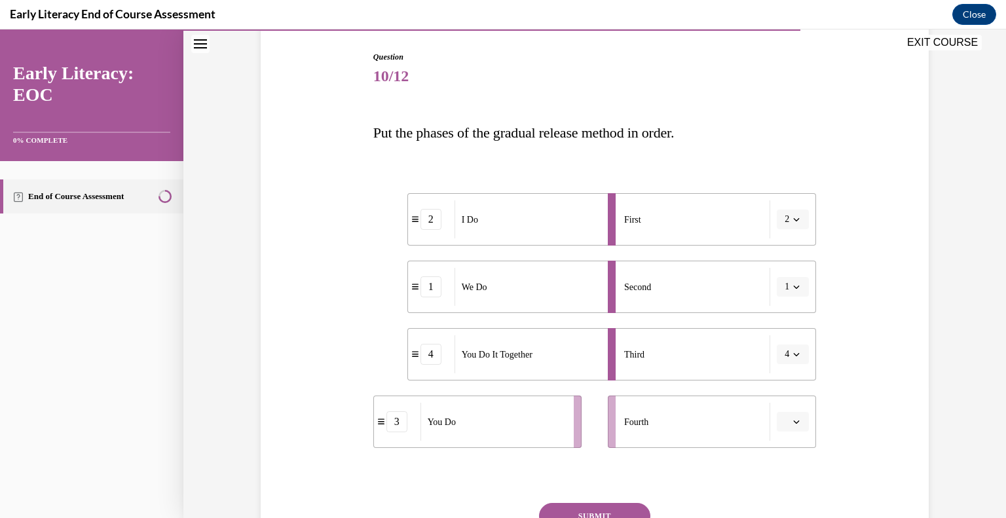
click at [793, 421] on icon "button" at bounding box center [796, 422] width 7 height 7
click at [794, 370] on div "3" at bounding box center [786, 366] width 33 height 26
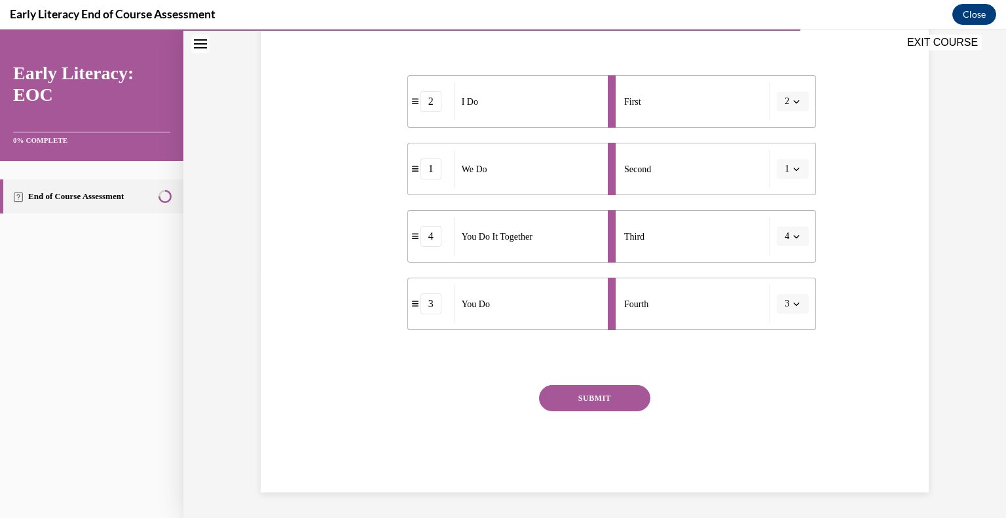
click at [610, 394] on button "SUBMIT" at bounding box center [594, 398] width 111 height 26
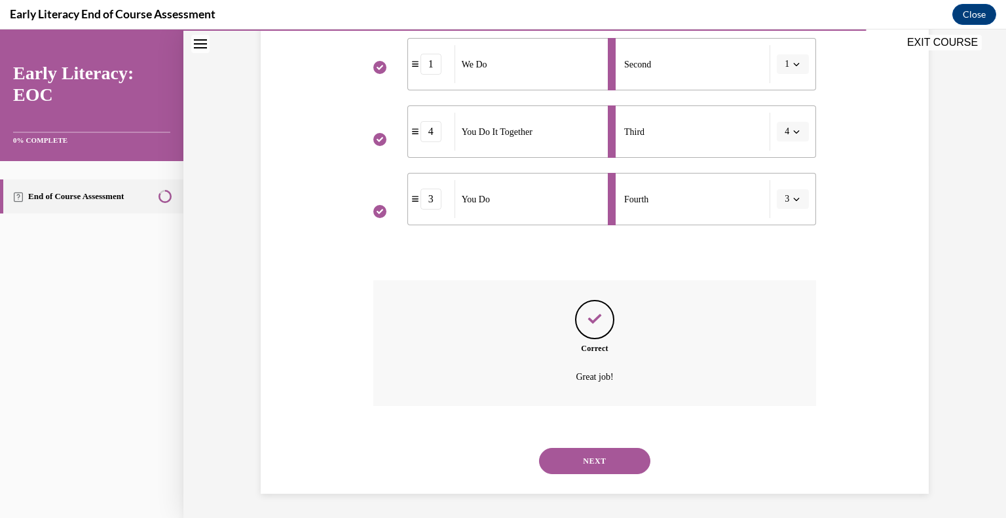
scroll to position [355, 0]
click at [605, 455] on button "NEXT" at bounding box center [594, 460] width 111 height 26
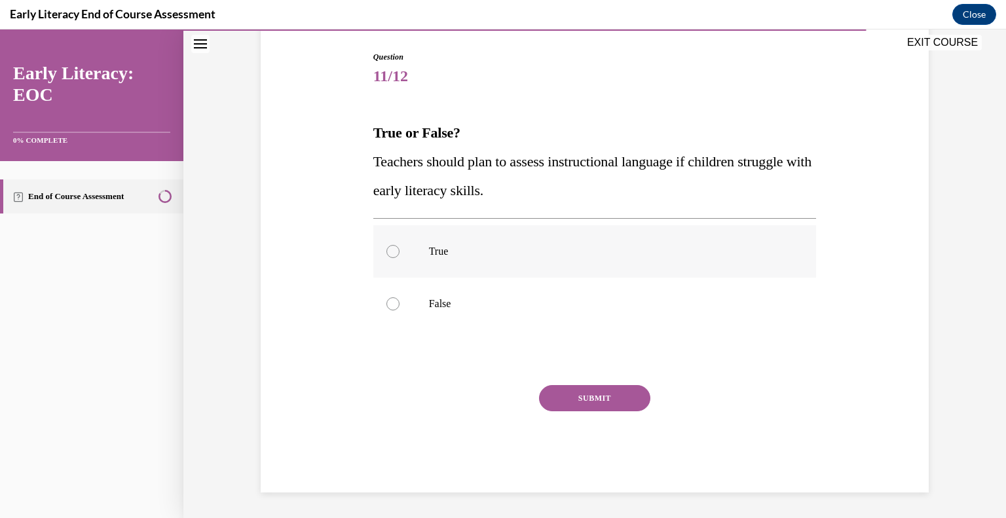
click at [386, 253] on div at bounding box center [392, 251] width 13 height 13
click at [616, 400] on button "SUBMIT" at bounding box center [594, 398] width 111 height 26
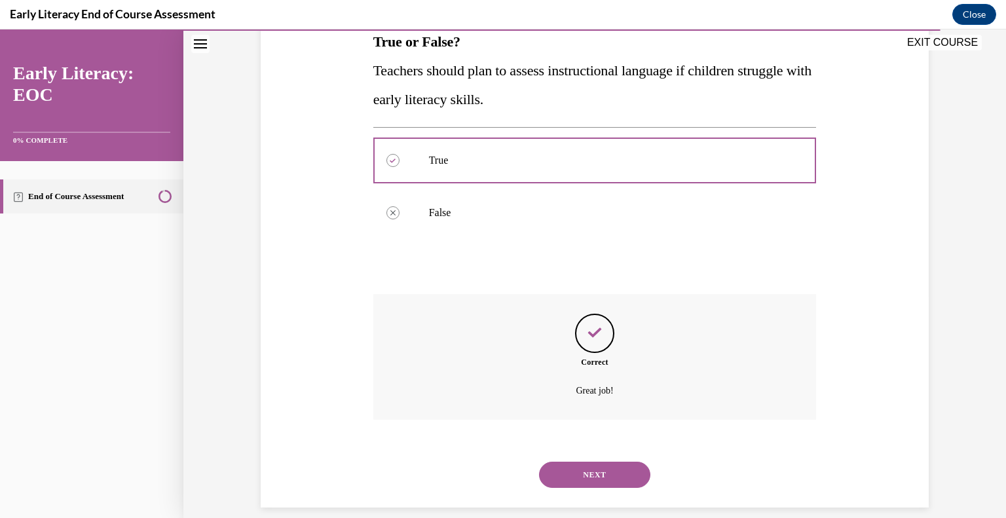
scroll to position [237, 0]
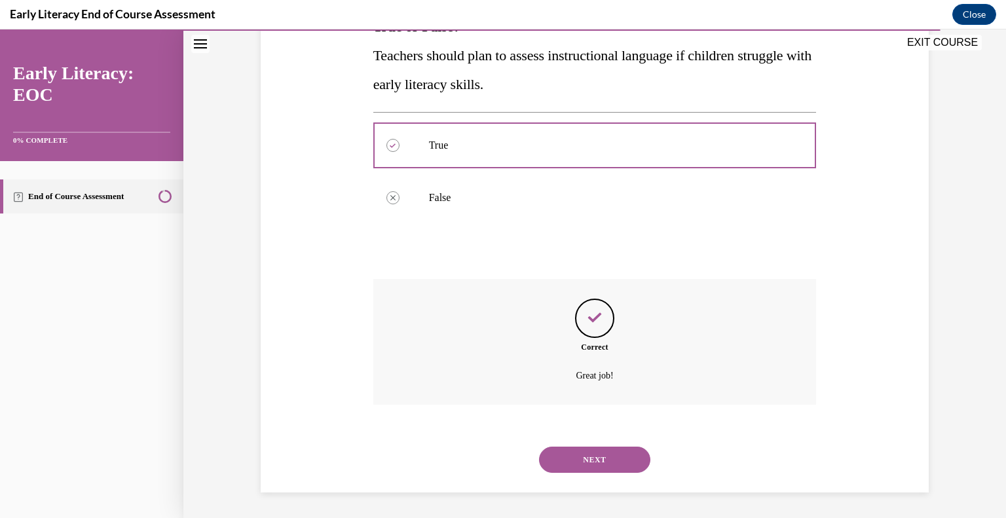
click at [600, 453] on button "NEXT" at bounding box center [594, 460] width 111 height 26
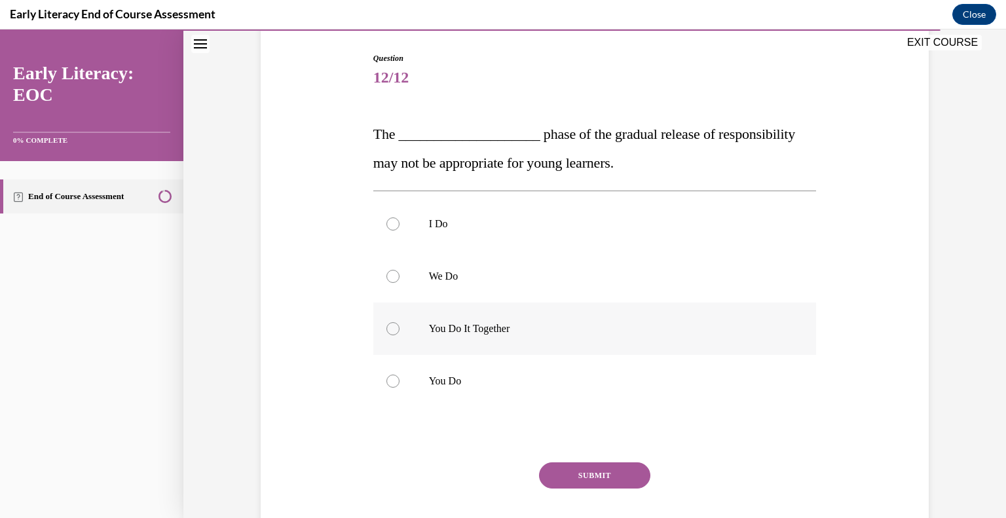
scroll to position [131, 0]
click at [384, 373] on div at bounding box center [594, 380] width 443 height 52
click at [594, 469] on button "SUBMIT" at bounding box center [594, 474] width 111 height 26
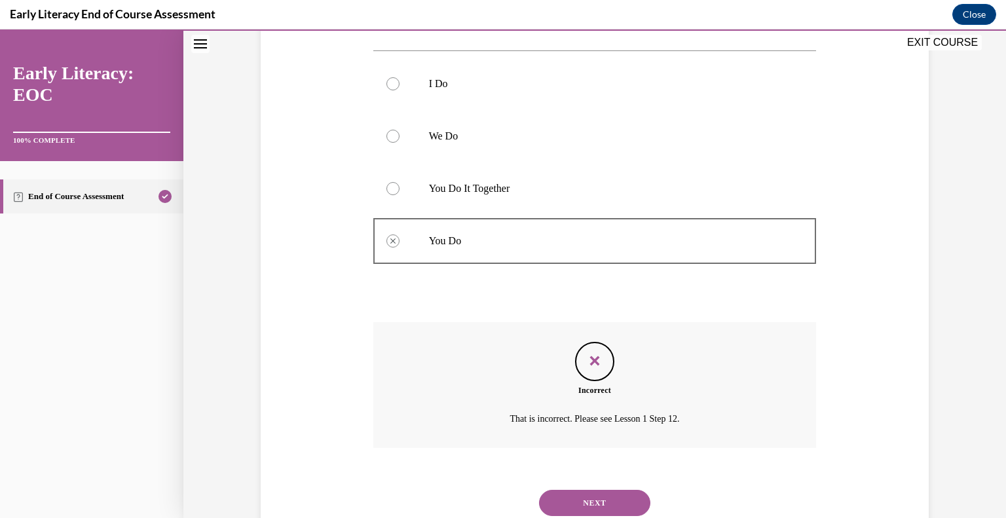
scroll to position [248, 0]
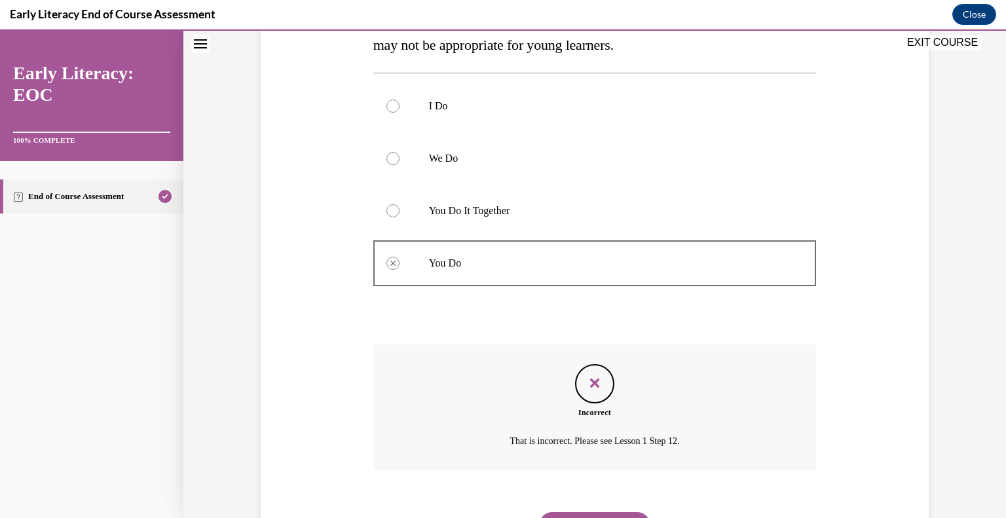
click at [390, 217] on div at bounding box center [594, 211] width 443 height 52
click at [390, 213] on div at bounding box center [392, 210] width 13 height 13
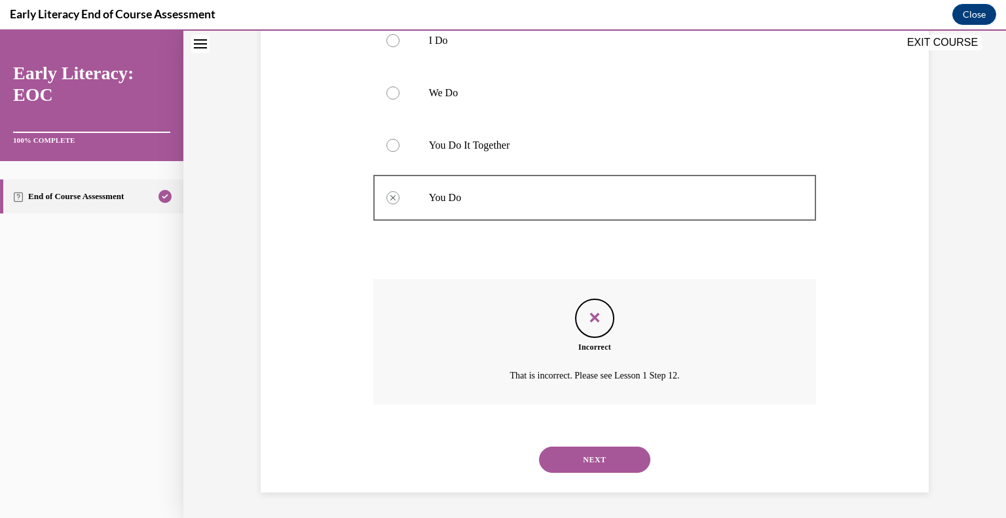
click at [586, 460] on button "NEXT" at bounding box center [594, 460] width 111 height 26
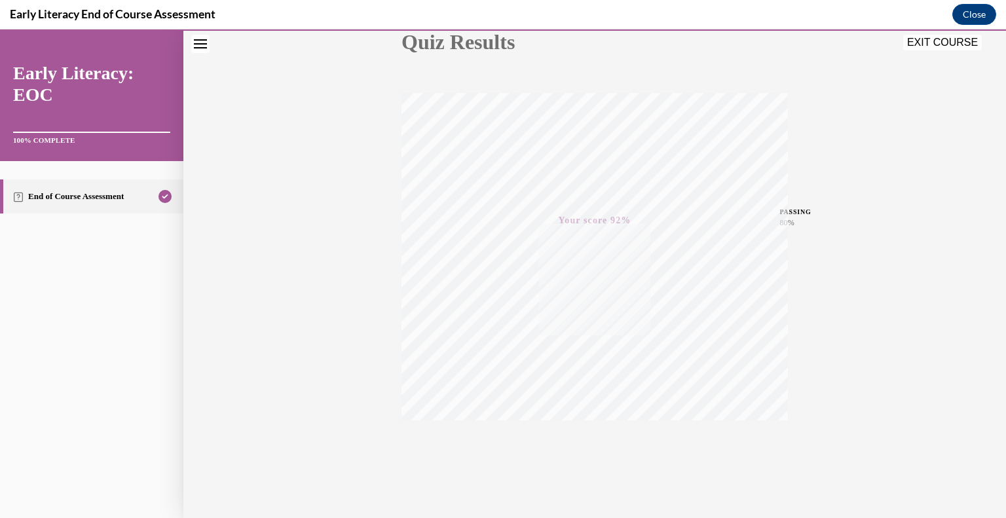
scroll to position [182, 0]
click at [589, 432] on icon "button" at bounding box center [595, 439] width 47 height 14
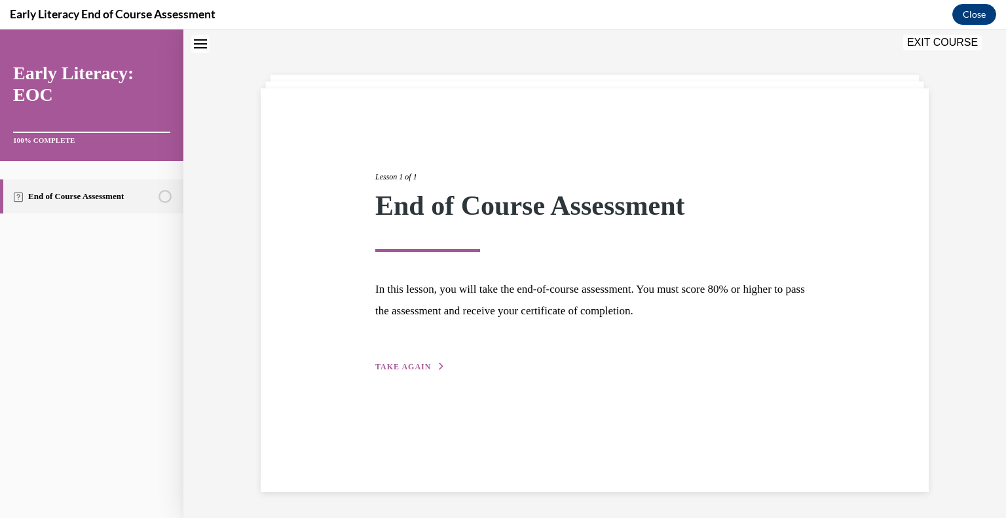
scroll to position [41, 0]
click at [969, 20] on button "Close" at bounding box center [974, 14] width 44 height 21
